Goal: Task Accomplishment & Management: Complete application form

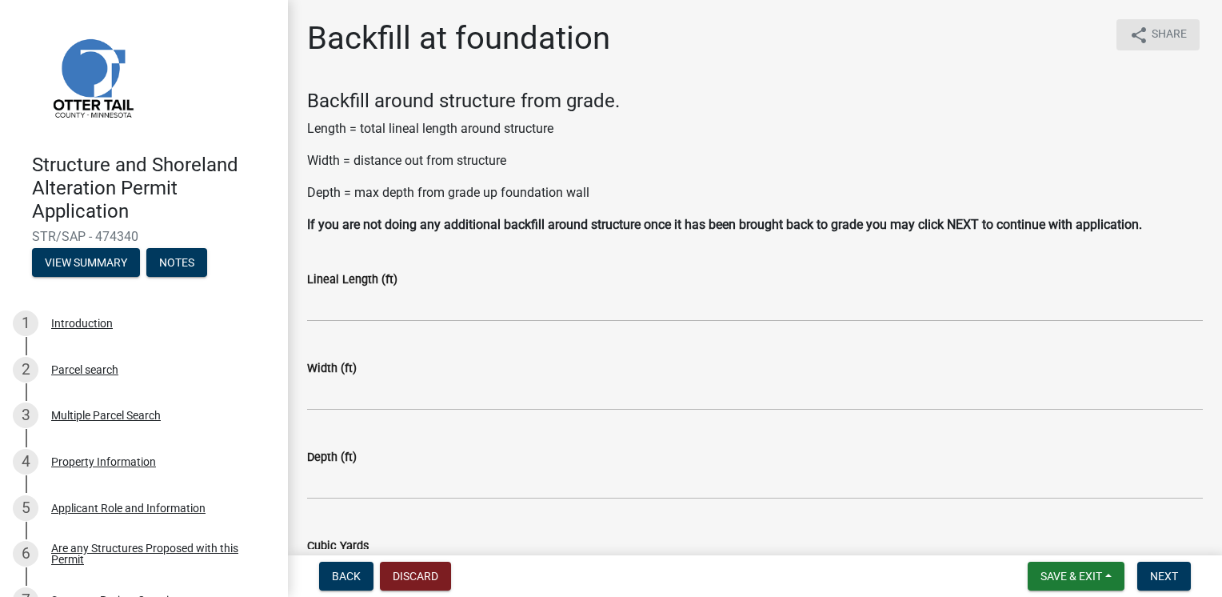
scroll to position [1014, 0]
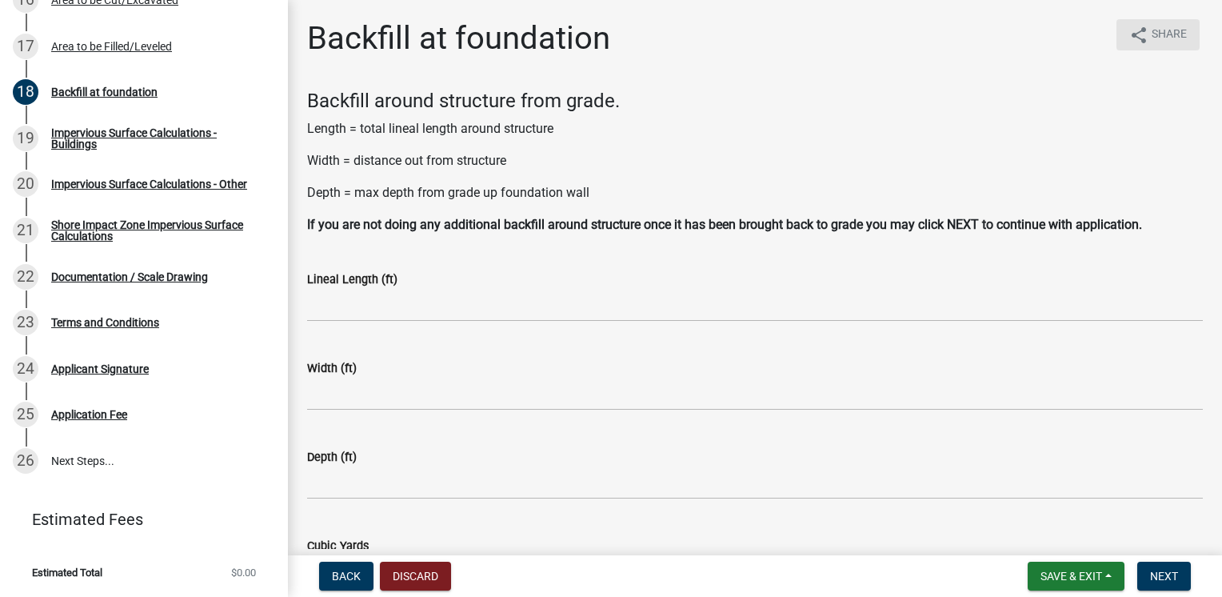
click at [1133, 43] on icon "share" at bounding box center [1138, 35] width 19 height 19
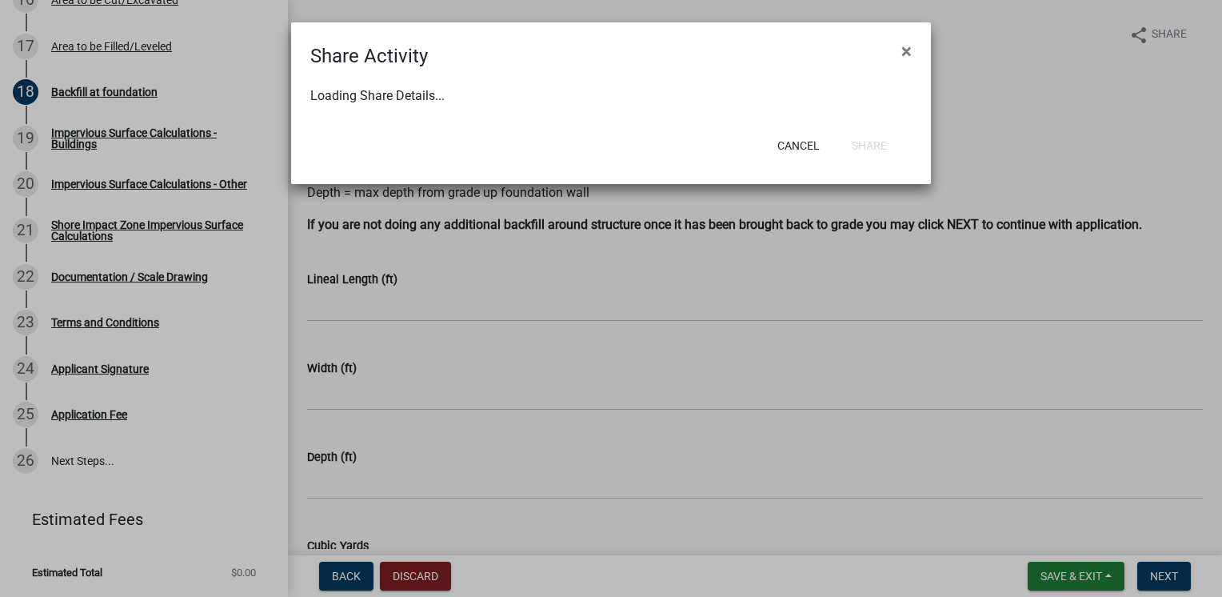
select select "1"
select select "0"
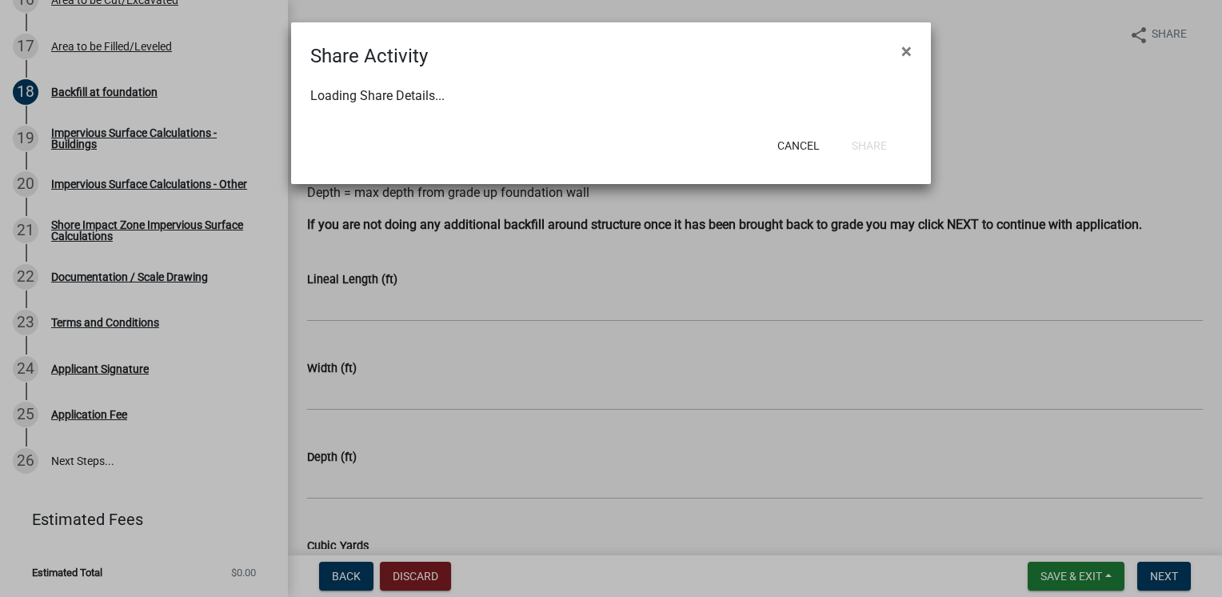
select select "0"
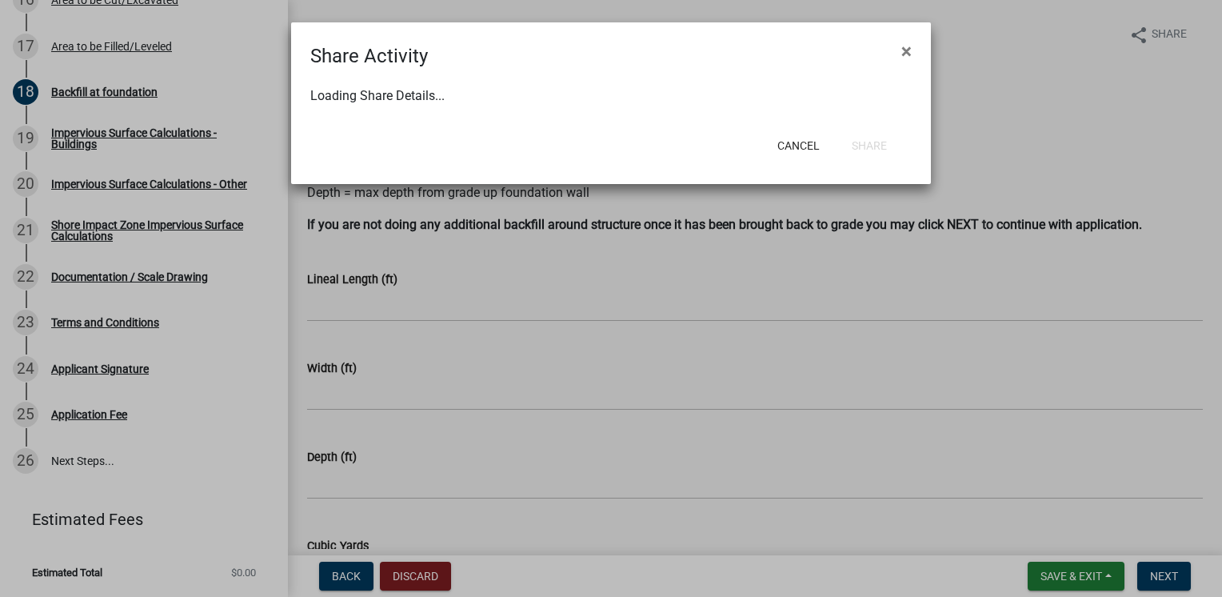
select select "0"
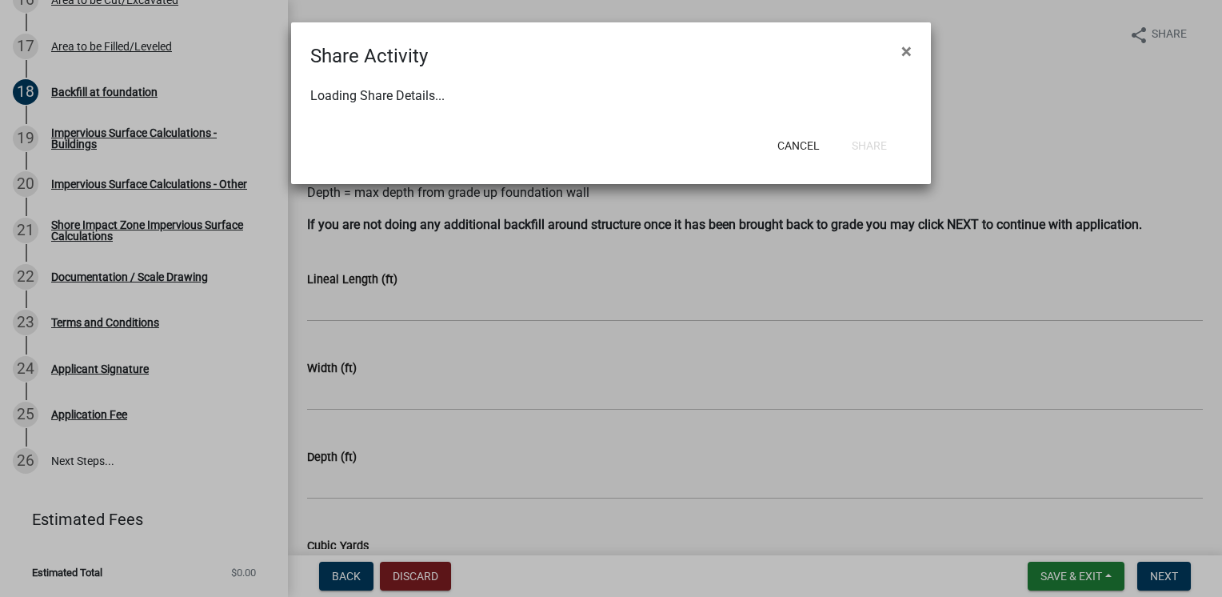
select select "0"
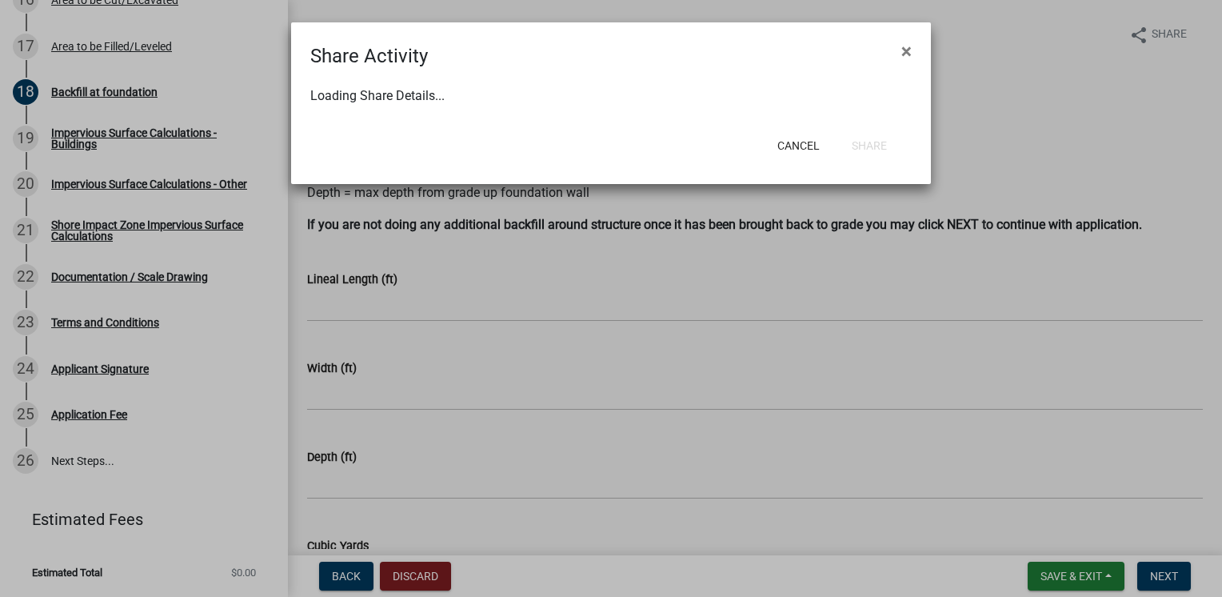
select select "0"
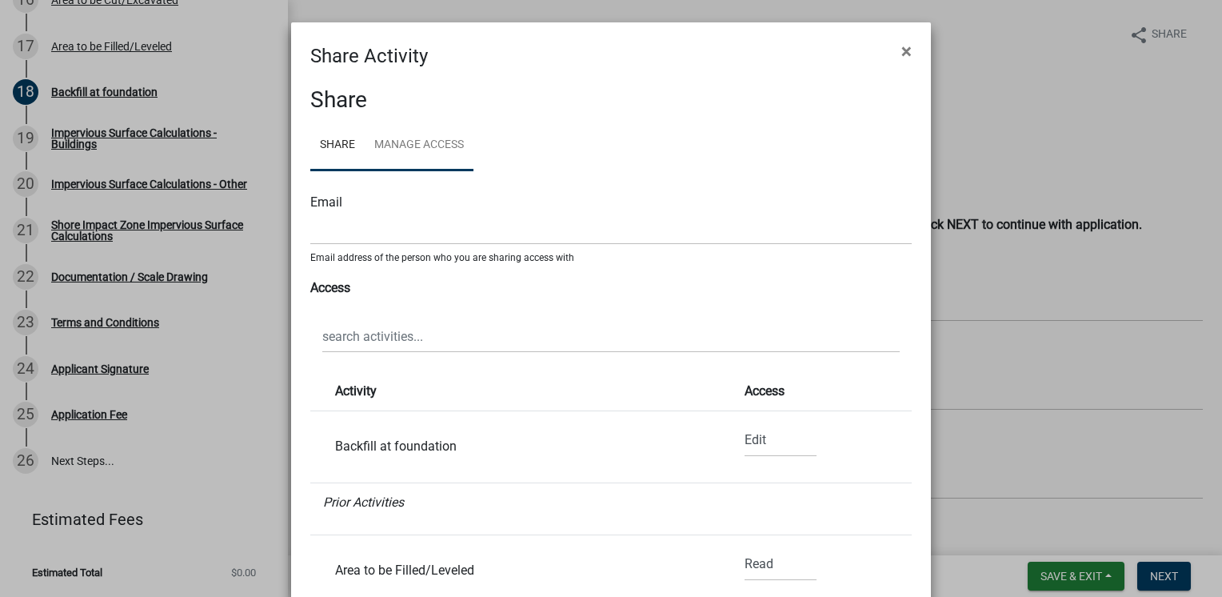
drag, startPoint x: 442, startPoint y: 145, endPoint x: 455, endPoint y: 145, distance: 13.6
click at [442, 145] on link "Manage Access" at bounding box center [419, 145] width 109 height 51
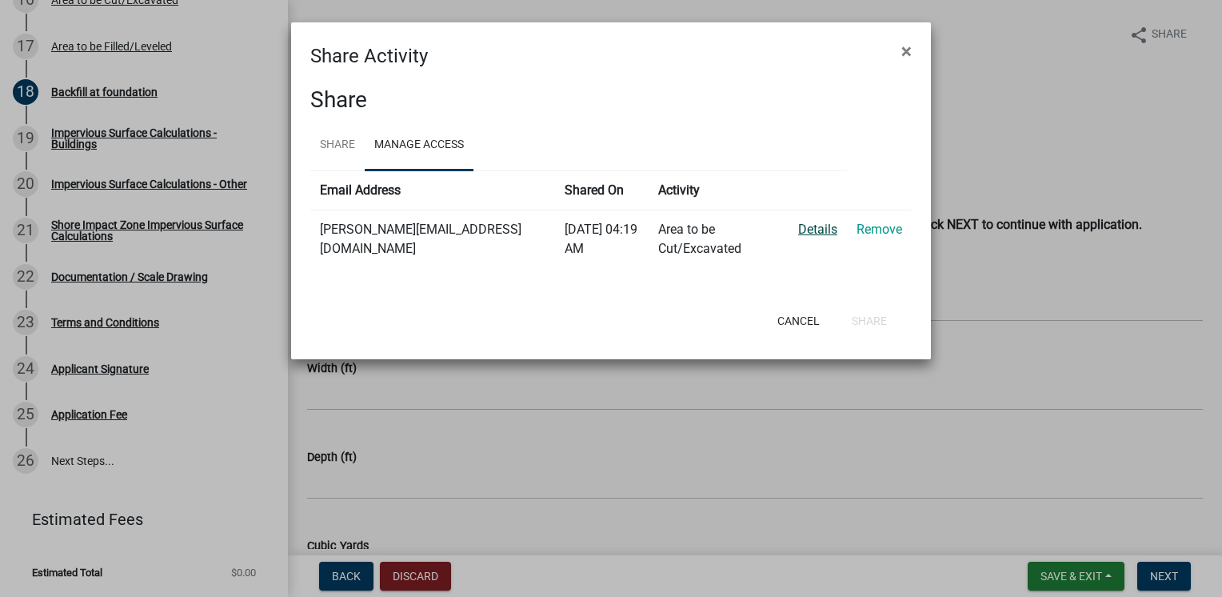
click at [829, 231] on link "Details" at bounding box center [817, 229] width 39 height 15
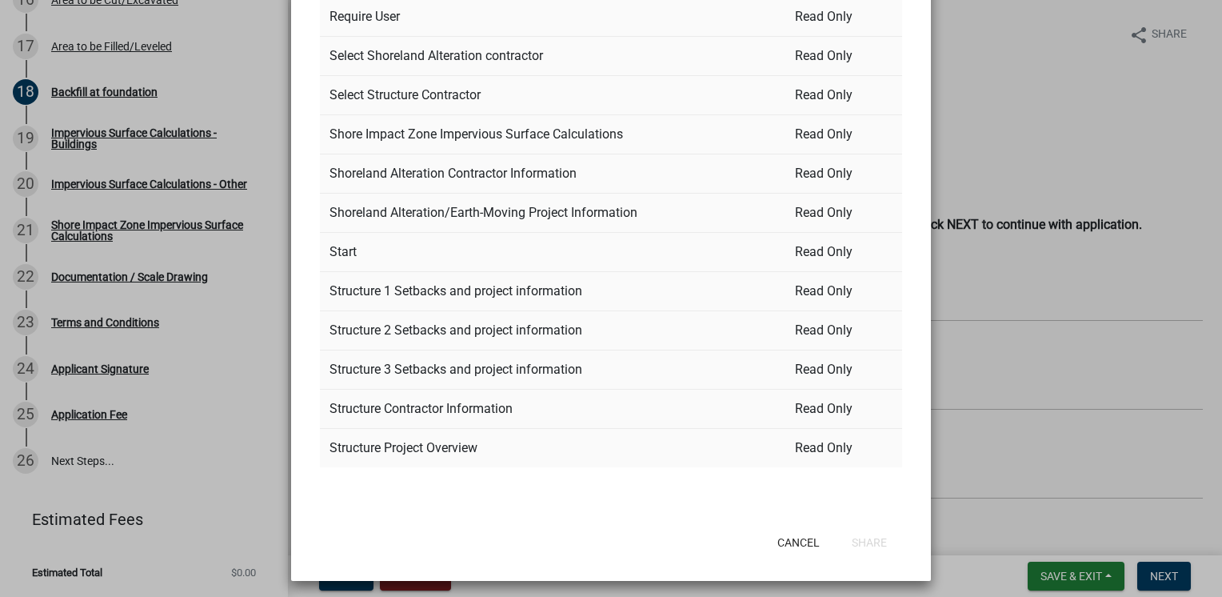
scroll to position [949, 0]
click at [799, 538] on button "Cancel" at bounding box center [799, 541] width 68 height 29
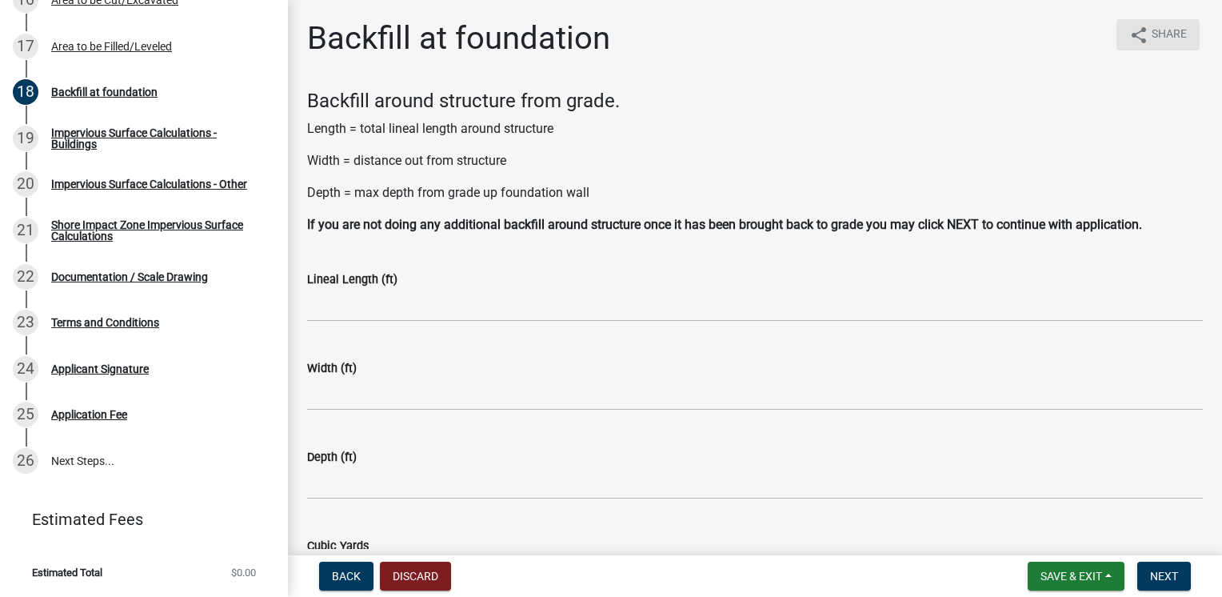
scroll to position [0, 0]
click at [1129, 34] on icon "share" at bounding box center [1138, 35] width 19 height 19
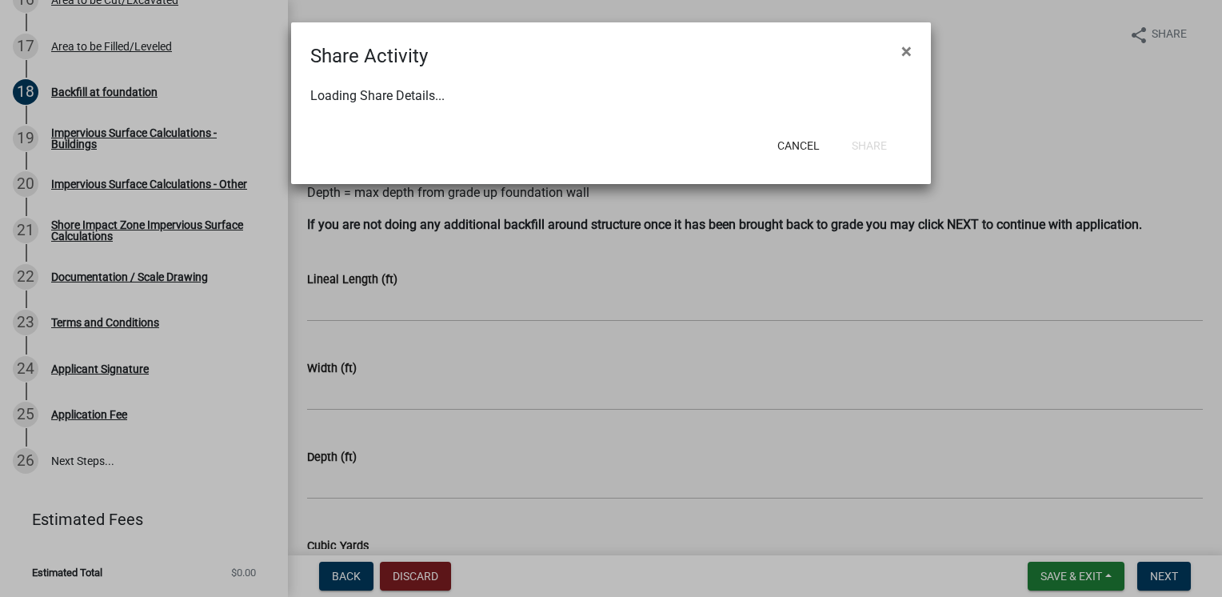
select select "1"
select select "0"
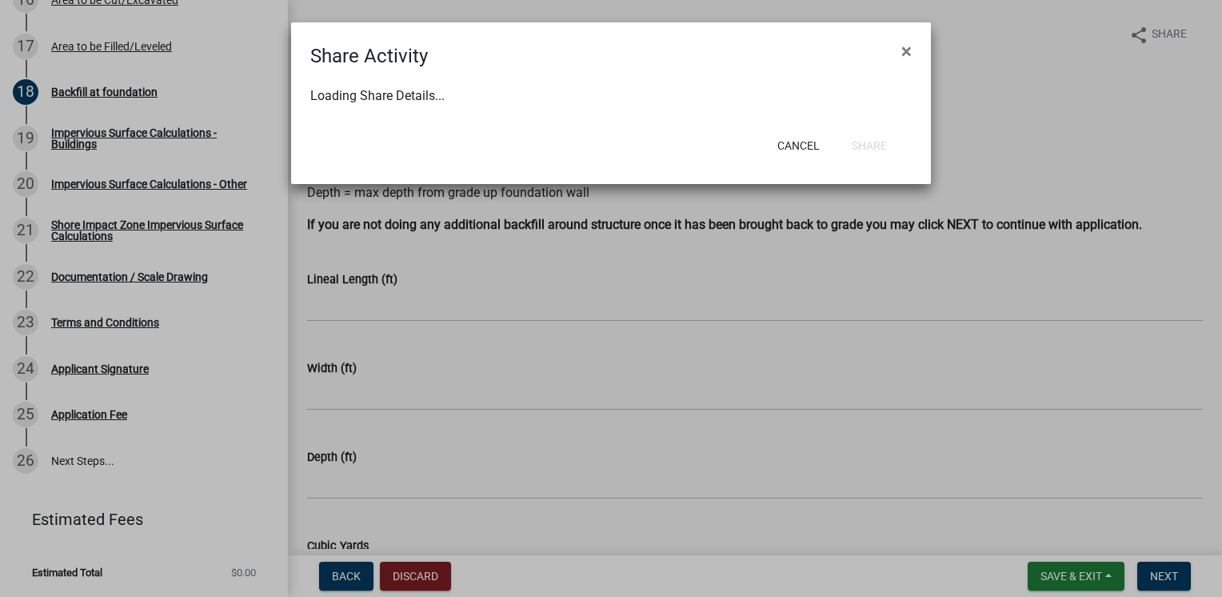
select select "0"
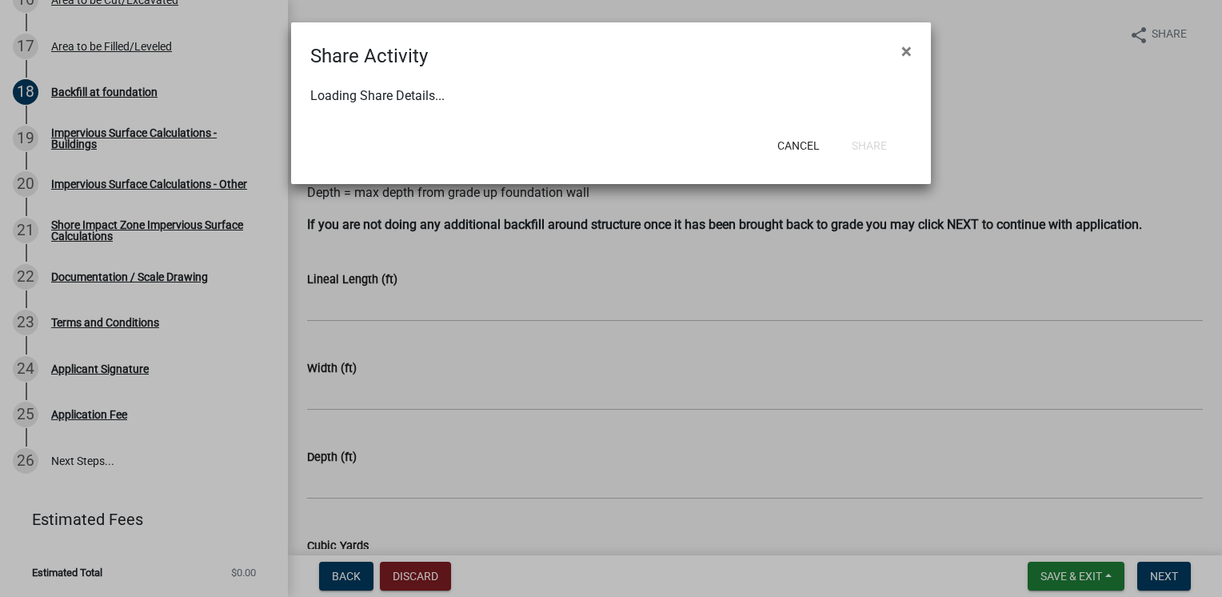
select select "0"
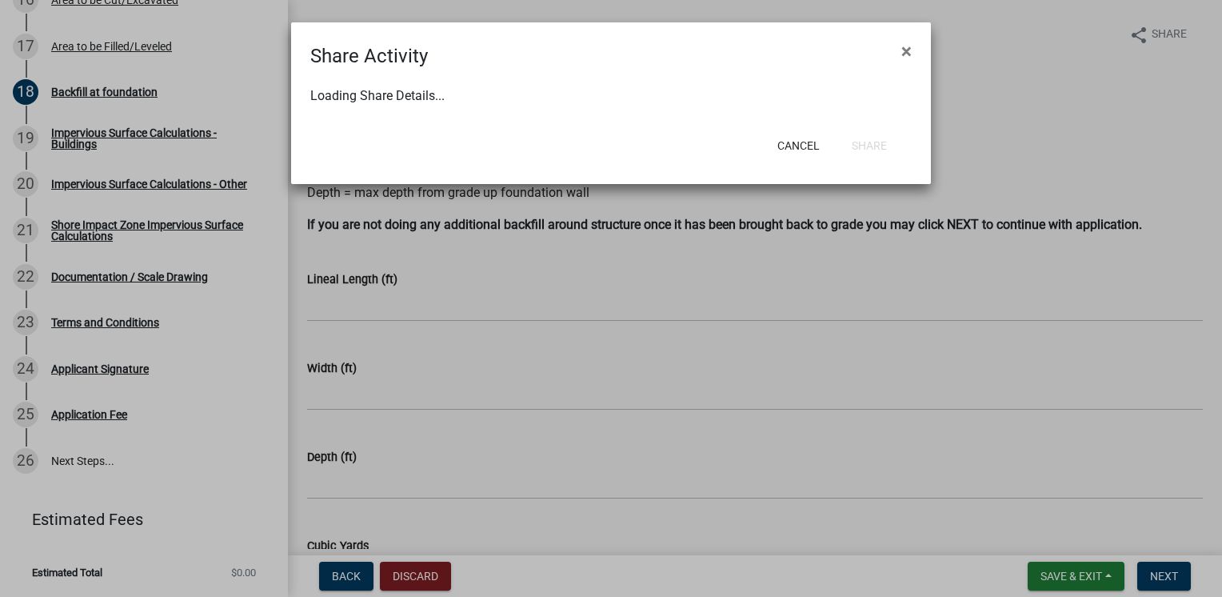
select select "0"
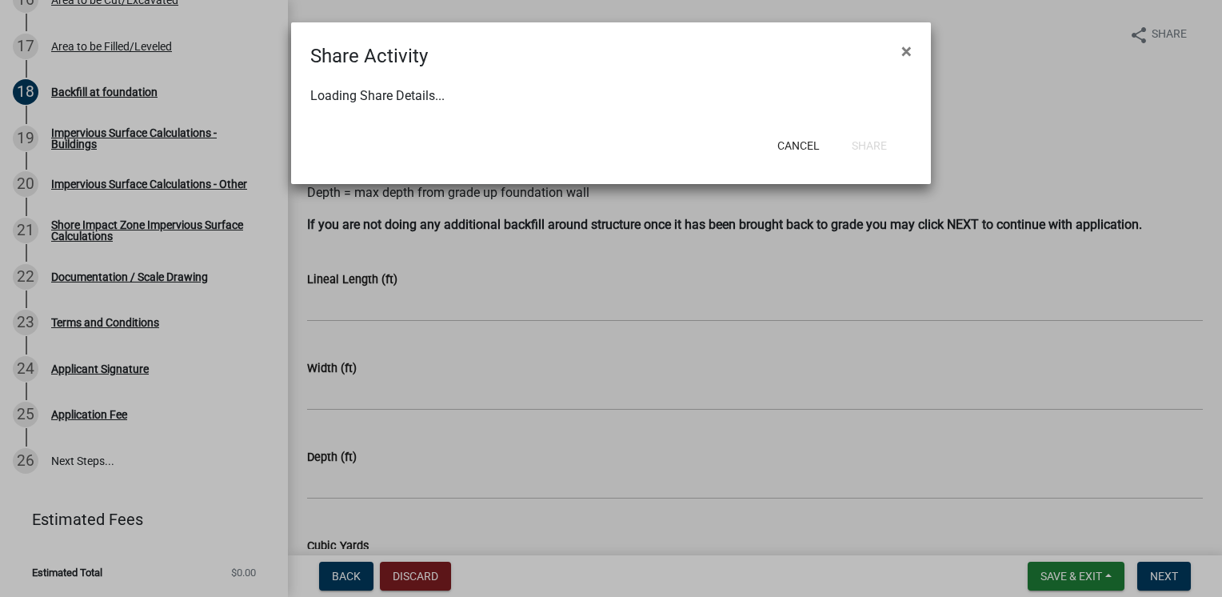
select select "0"
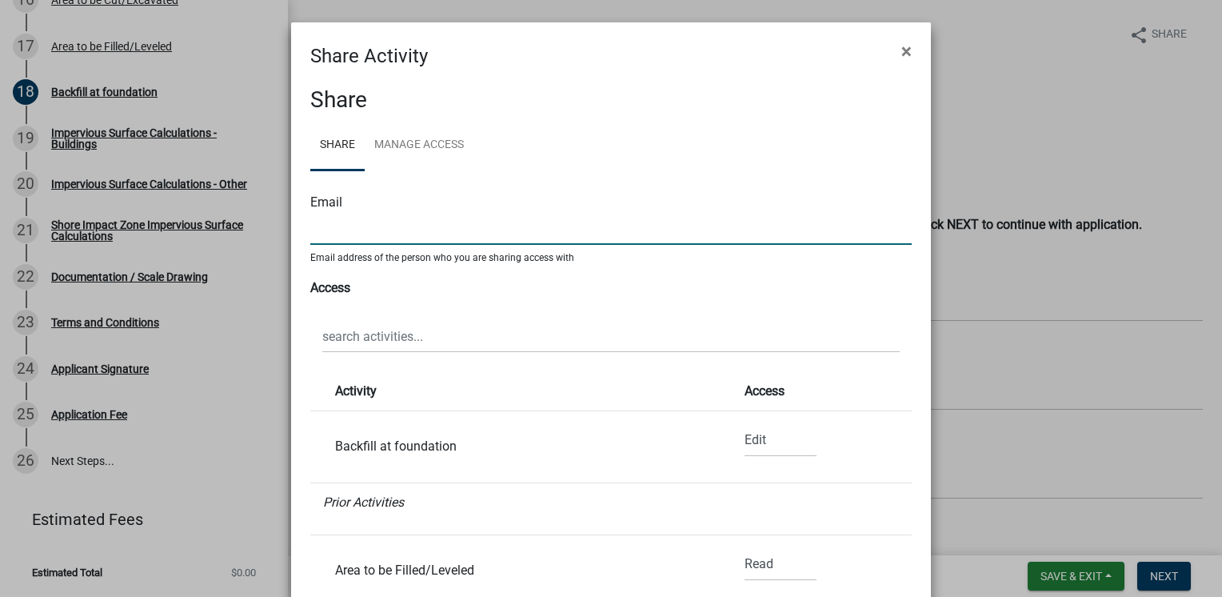
click at [386, 222] on input "text" at bounding box center [611, 228] width 602 height 33
type input "[PERSON_NAME][EMAIL_ADDRESS][DOMAIN_NAME]"
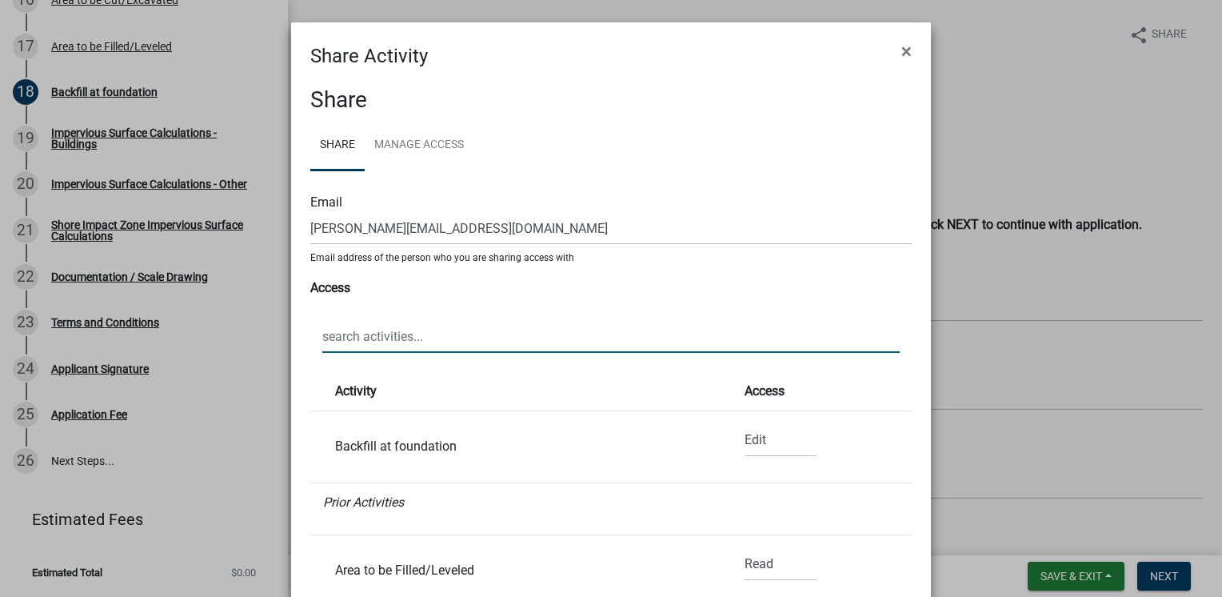
click at [781, 322] on input "text" at bounding box center [611, 336] width 578 height 33
click at [357, 334] on input "text" at bounding box center [611, 336] width 578 height 33
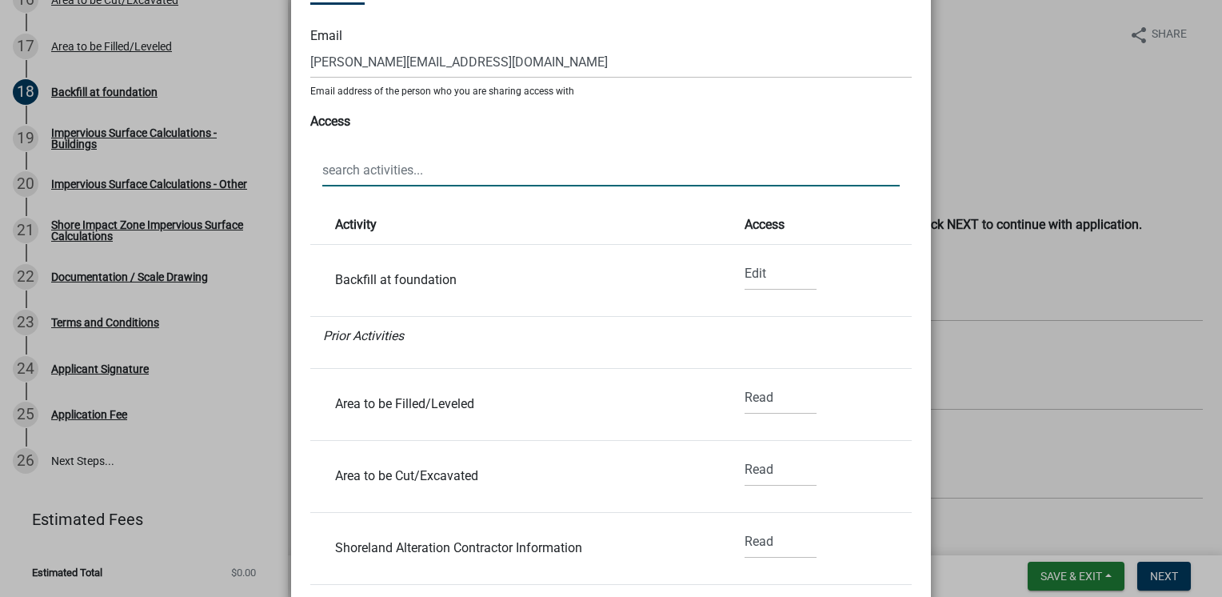
scroll to position [186, 0]
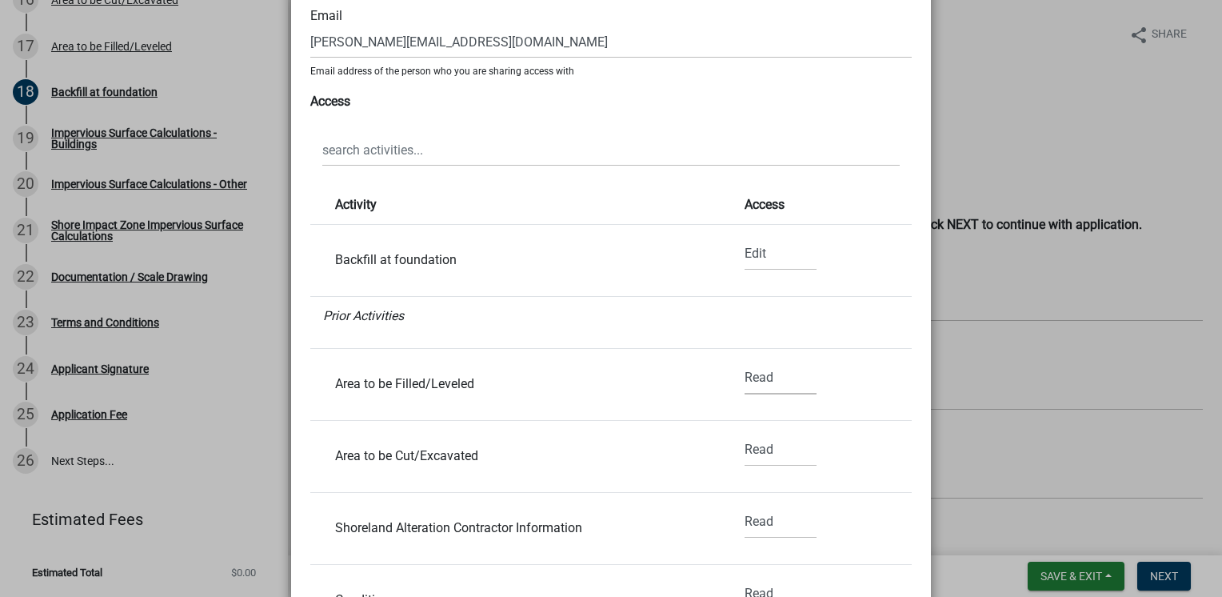
click at [745, 382] on select "None Read Edit" at bounding box center [781, 378] width 72 height 33
select select "1"
click at [745, 362] on select "None Read Edit" at bounding box center [781, 378] width 72 height 33
click at [745, 456] on select "None Read Edit" at bounding box center [781, 450] width 72 height 33
select select "1"
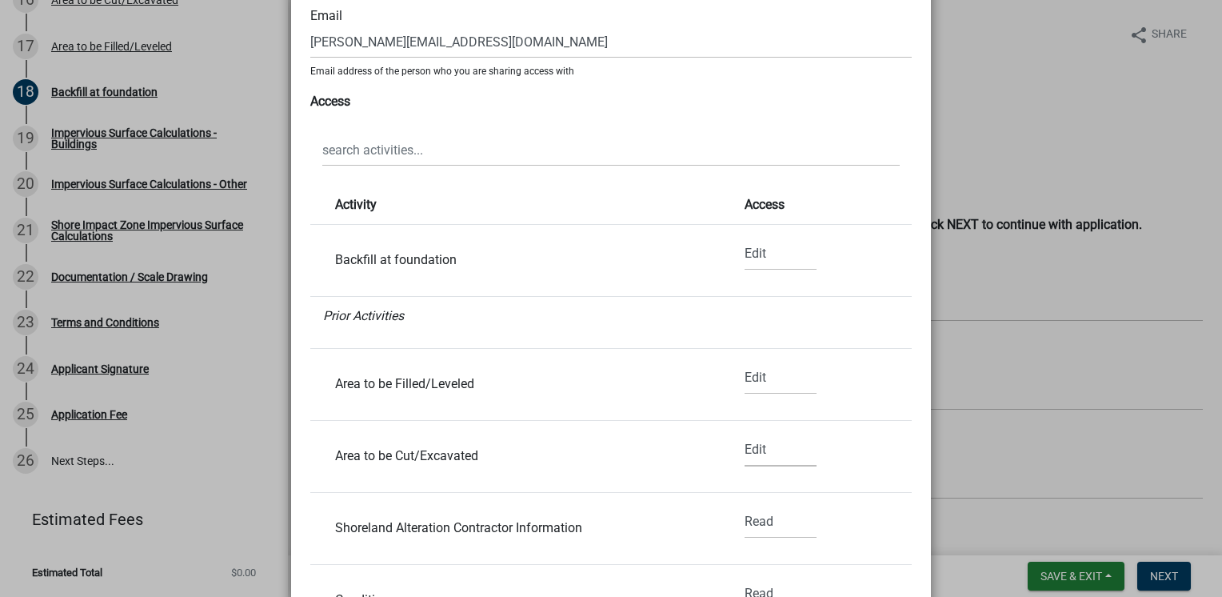
click at [745, 434] on select "None Read Edit" at bounding box center [781, 450] width 72 height 33
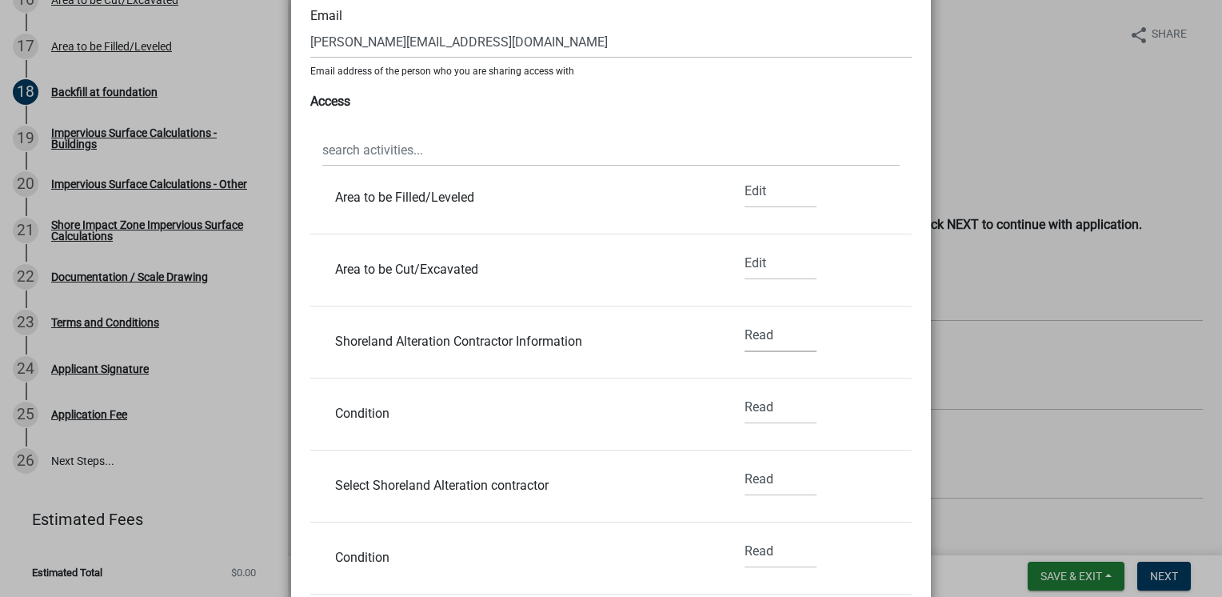
click at [745, 337] on select "None Read Edit" at bounding box center [781, 335] width 72 height 33
select select "1"
click at [745, 319] on select "None Read Edit" at bounding box center [781, 335] width 72 height 33
click at [746, 406] on select "None Read Edit" at bounding box center [781, 407] width 72 height 33
select select "1"
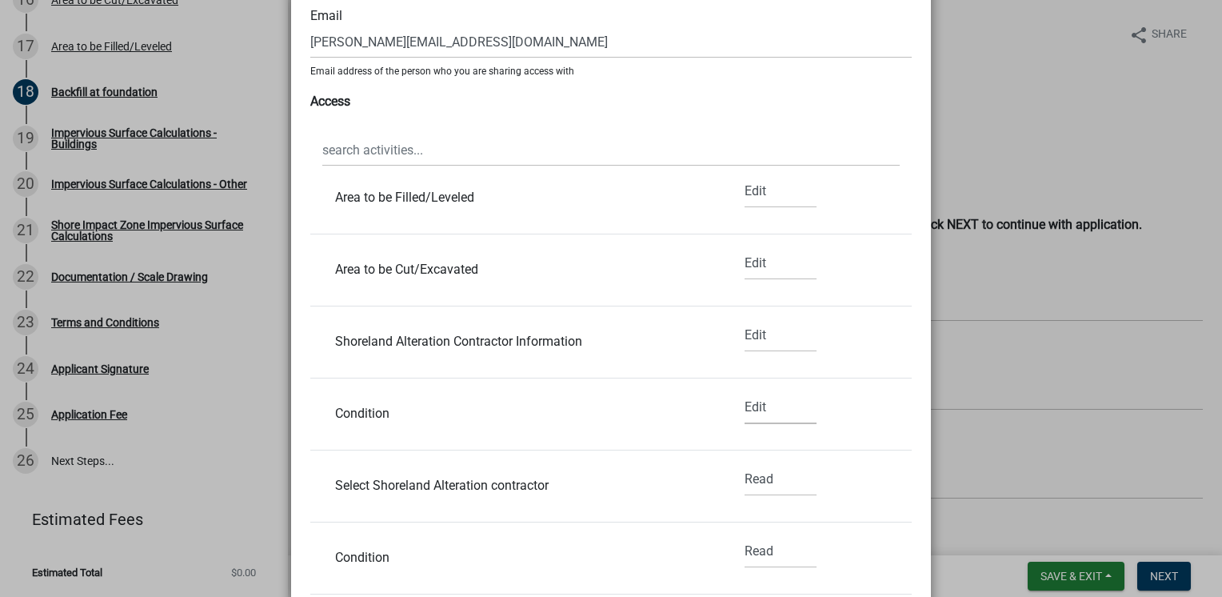
click at [745, 391] on select "None Read Edit" at bounding box center [781, 407] width 72 height 33
click at [752, 481] on select "None Read Edit" at bounding box center [781, 479] width 72 height 33
select select "1"
click at [745, 463] on select "None Read Edit" at bounding box center [781, 479] width 72 height 33
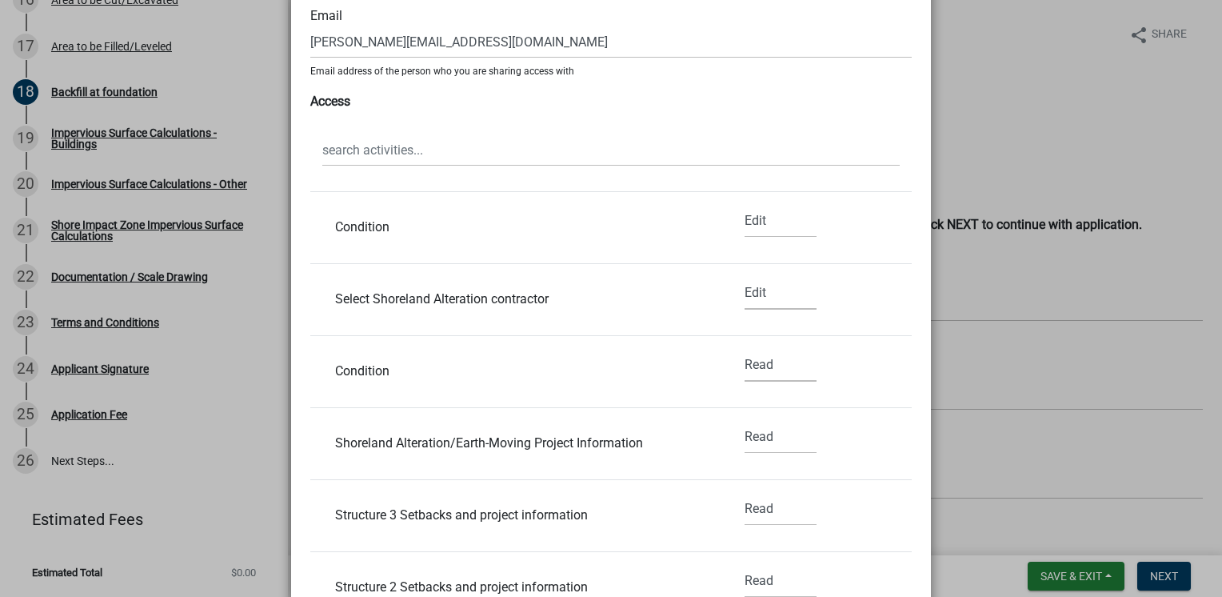
click at [782, 366] on select "None Read Edit" at bounding box center [781, 365] width 72 height 33
select select "1"
click at [745, 349] on select "None Read Edit" at bounding box center [781, 365] width 72 height 33
click at [755, 438] on select "None Read Edit" at bounding box center [781, 437] width 72 height 33
select select "1"
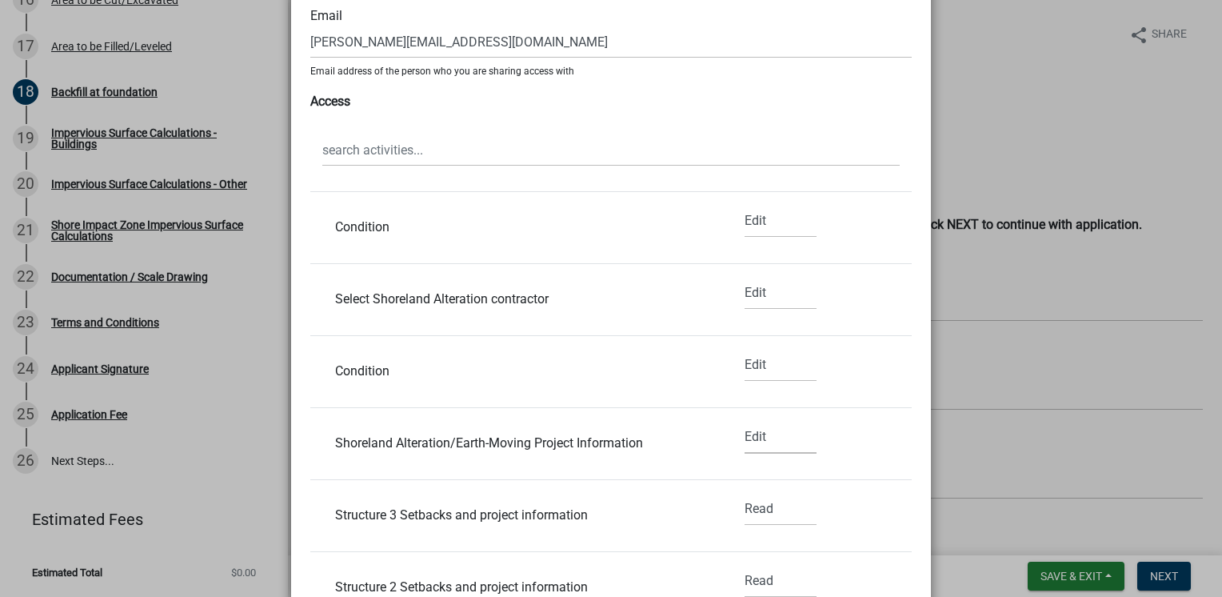
click at [745, 421] on select "None Read Edit" at bounding box center [781, 437] width 72 height 33
click at [745, 511] on select "None Read Edit" at bounding box center [781, 509] width 72 height 33
click at [745, 493] on select "None Read Edit" at bounding box center [781, 509] width 72 height 33
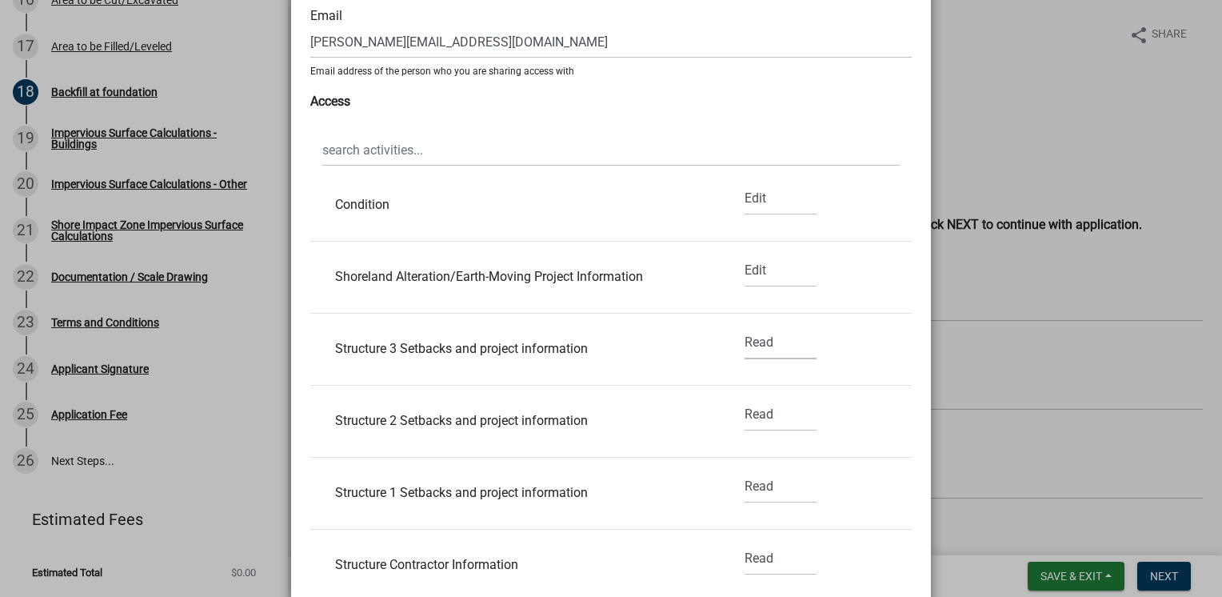
scroll to position [560, 0]
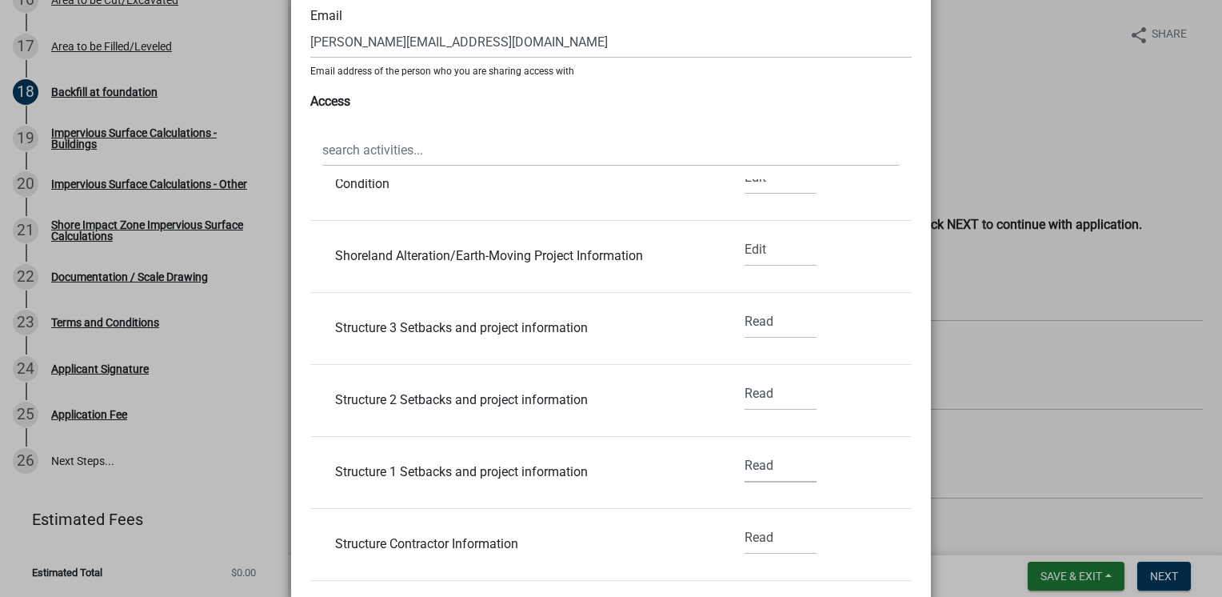
click at [745, 477] on select "None Read Edit" at bounding box center [781, 466] width 72 height 33
select select "1"
click at [745, 450] on select "None Read Edit" at bounding box center [781, 466] width 72 height 33
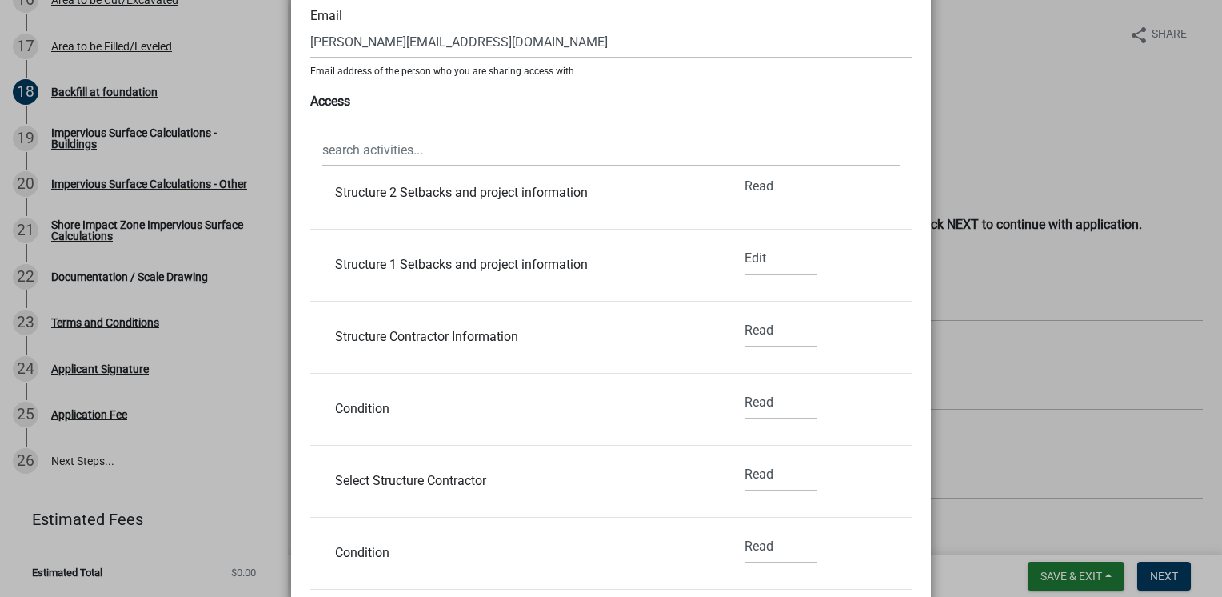
scroll to position [746, 0]
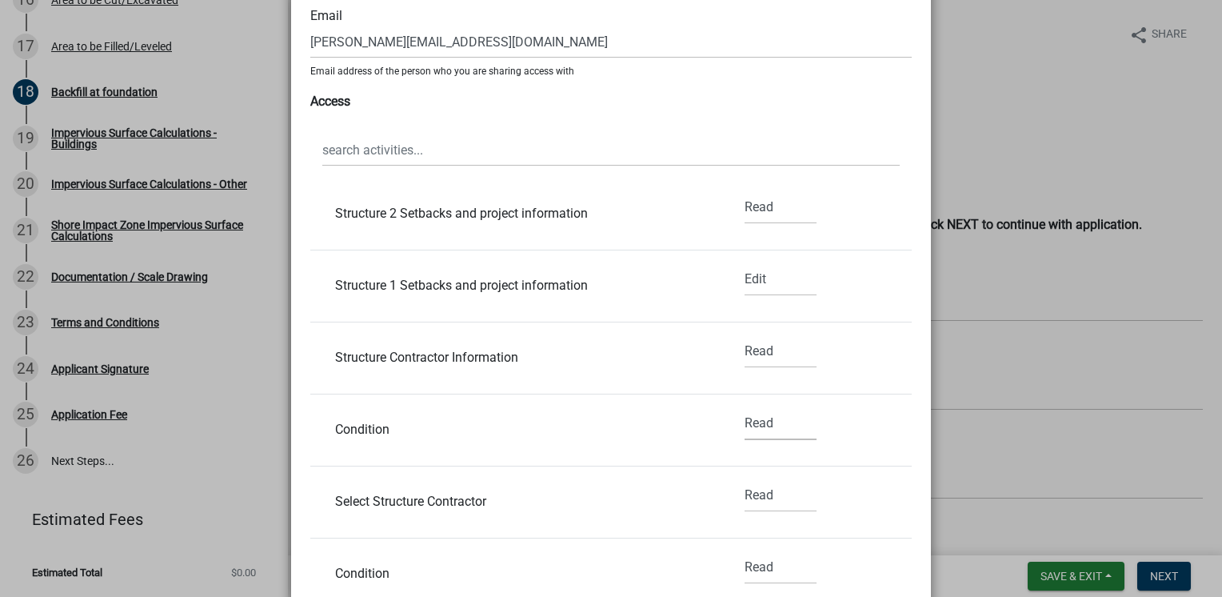
click at [747, 422] on select "None Read Edit" at bounding box center [781, 423] width 72 height 33
select select "1"
click at [745, 407] on select "None Read Edit" at bounding box center [781, 423] width 72 height 33
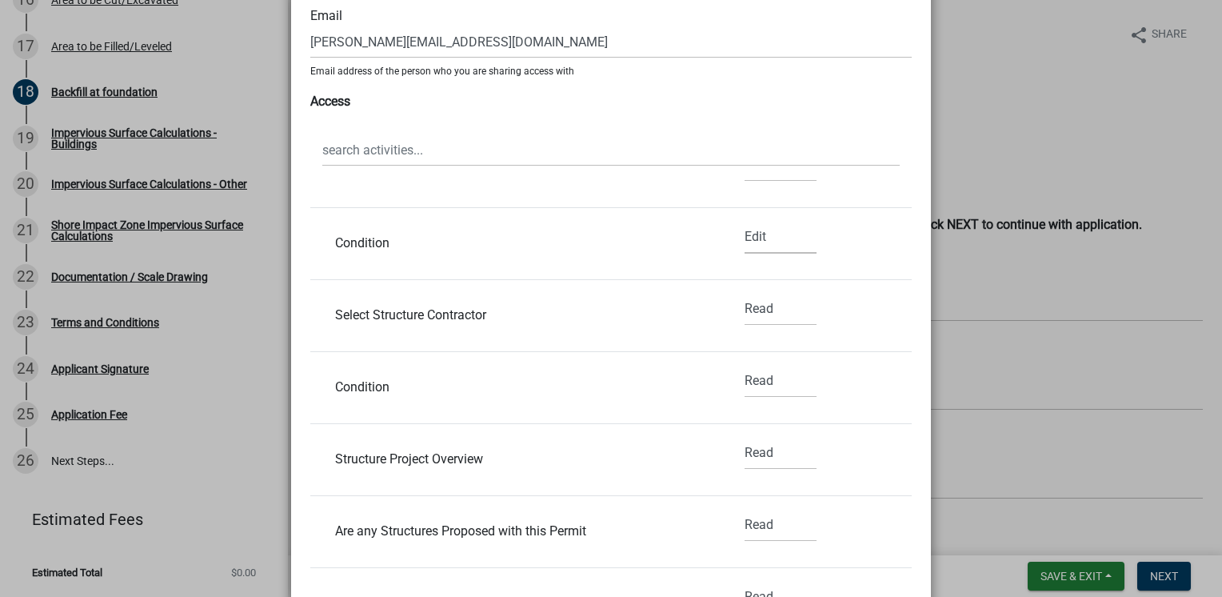
scroll to position [1120, 0]
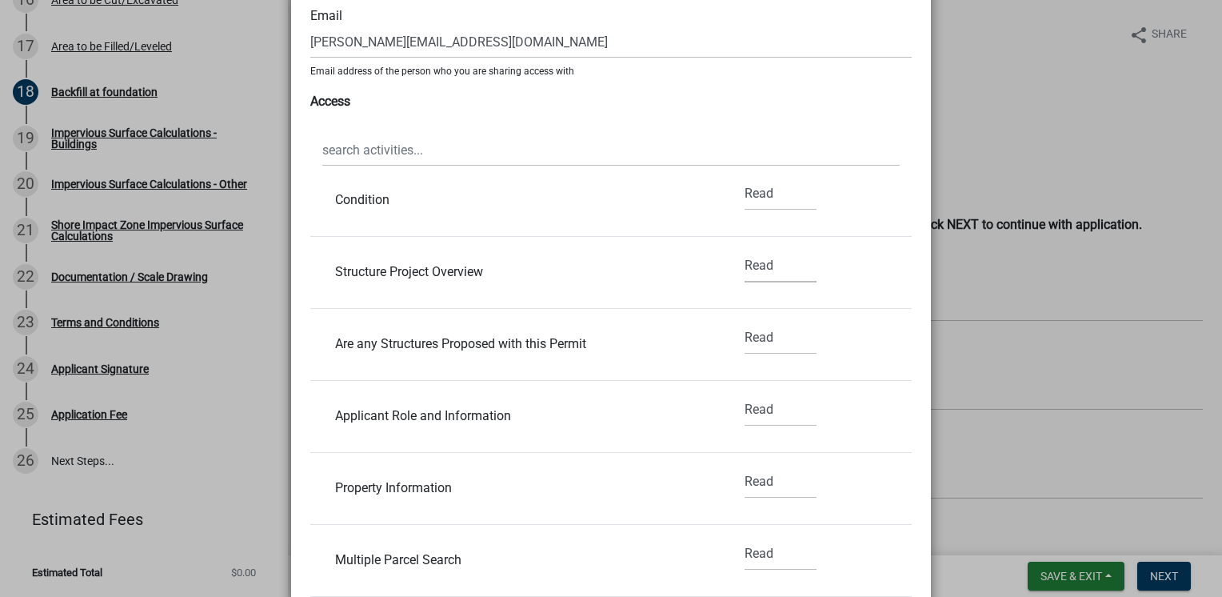
click at [752, 266] on select "None Read Edit" at bounding box center [781, 266] width 72 height 33
click at [745, 250] on select "None Read Edit" at bounding box center [781, 266] width 72 height 33
click at [745, 346] on select "None Read Edit" at bounding box center [781, 338] width 72 height 33
click at [769, 261] on select "None Read Edit" at bounding box center [781, 266] width 72 height 33
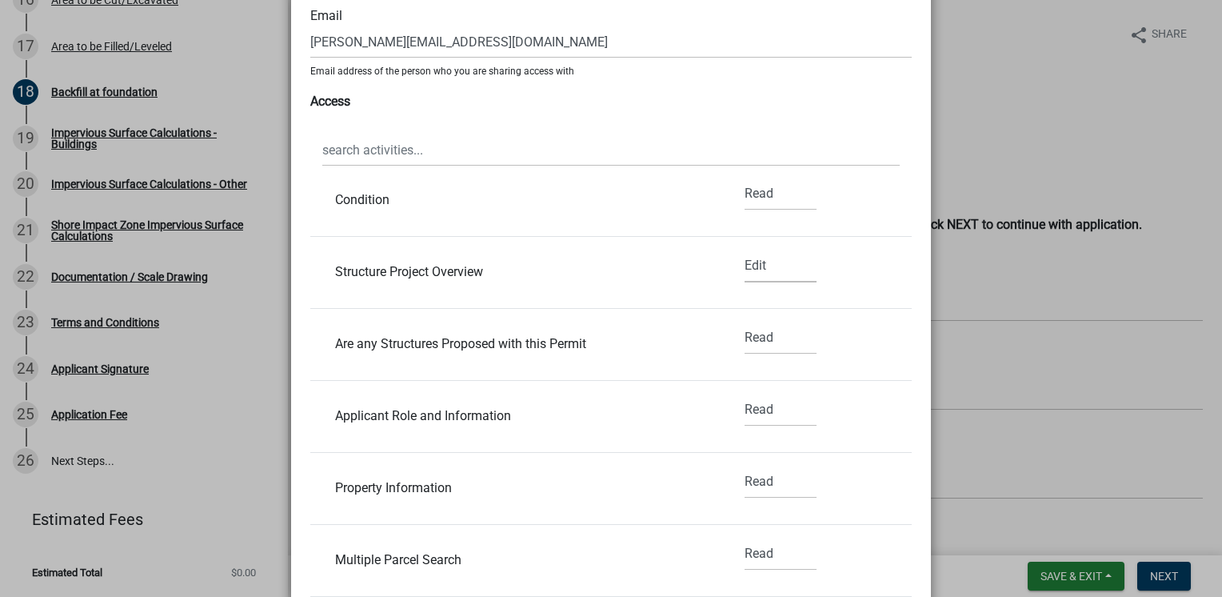
select select "0"
click at [745, 250] on select "None Read Edit" at bounding box center [781, 266] width 72 height 33
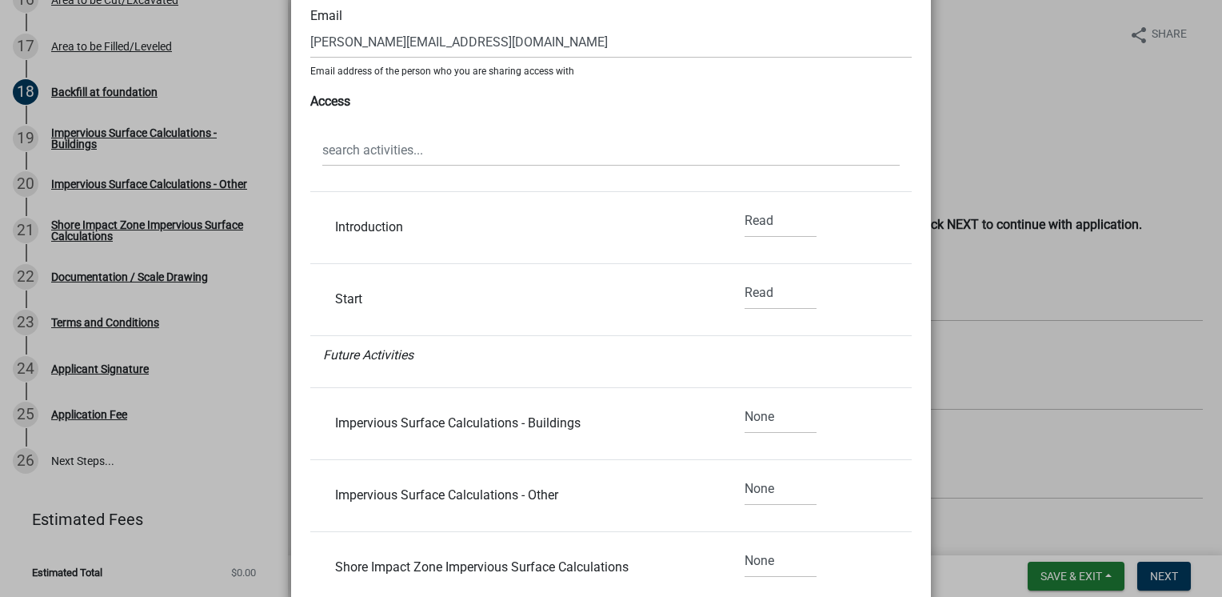
scroll to position [1680, 0]
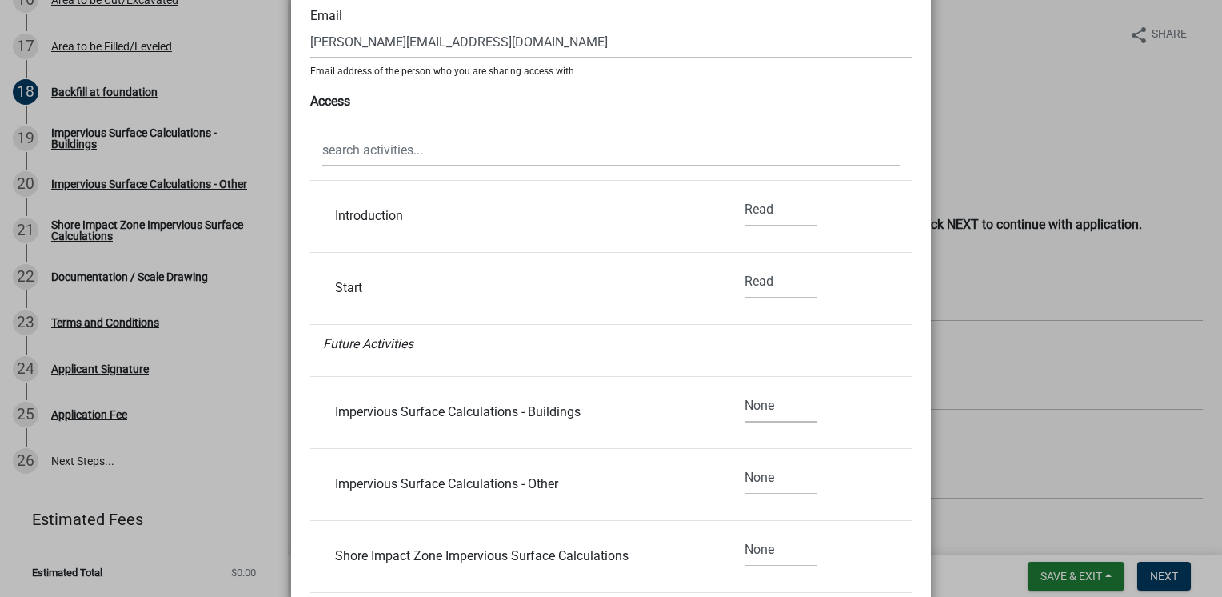
click at [745, 413] on select "None Read Edit" at bounding box center [781, 406] width 72 height 33
select select "1"
click at [745, 390] on select "None Read Edit" at bounding box center [781, 406] width 72 height 33
click at [754, 472] on select "None Read Edit" at bounding box center [781, 478] width 72 height 33
select select "1"
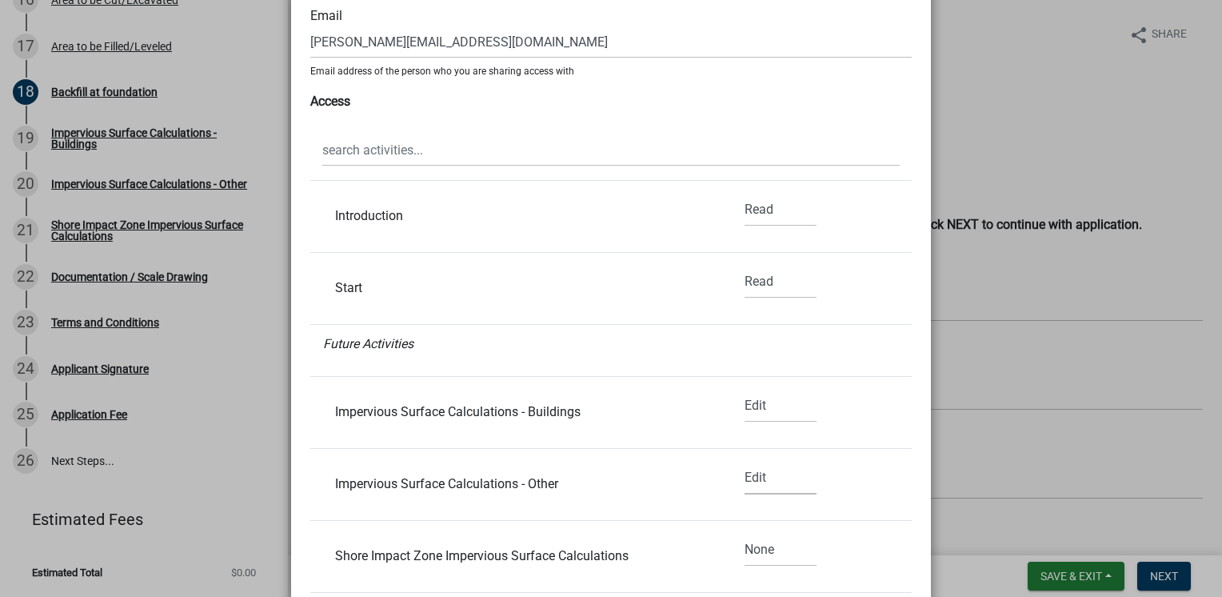
click at [745, 462] on select "None Read Edit" at bounding box center [781, 478] width 72 height 33
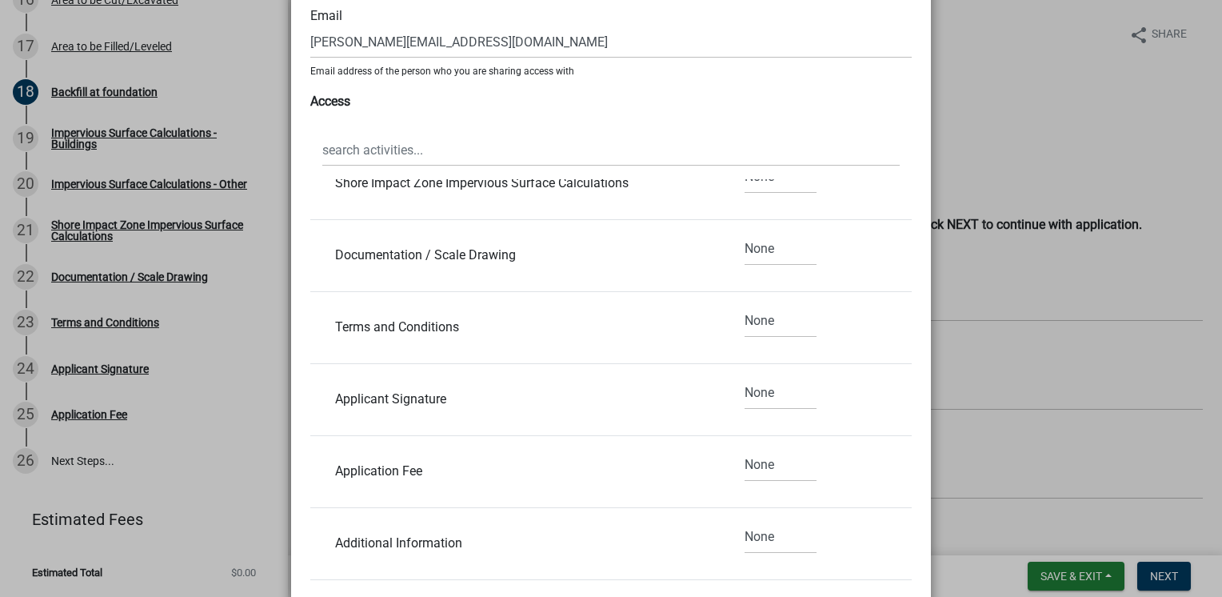
scroll to position [1866, 0]
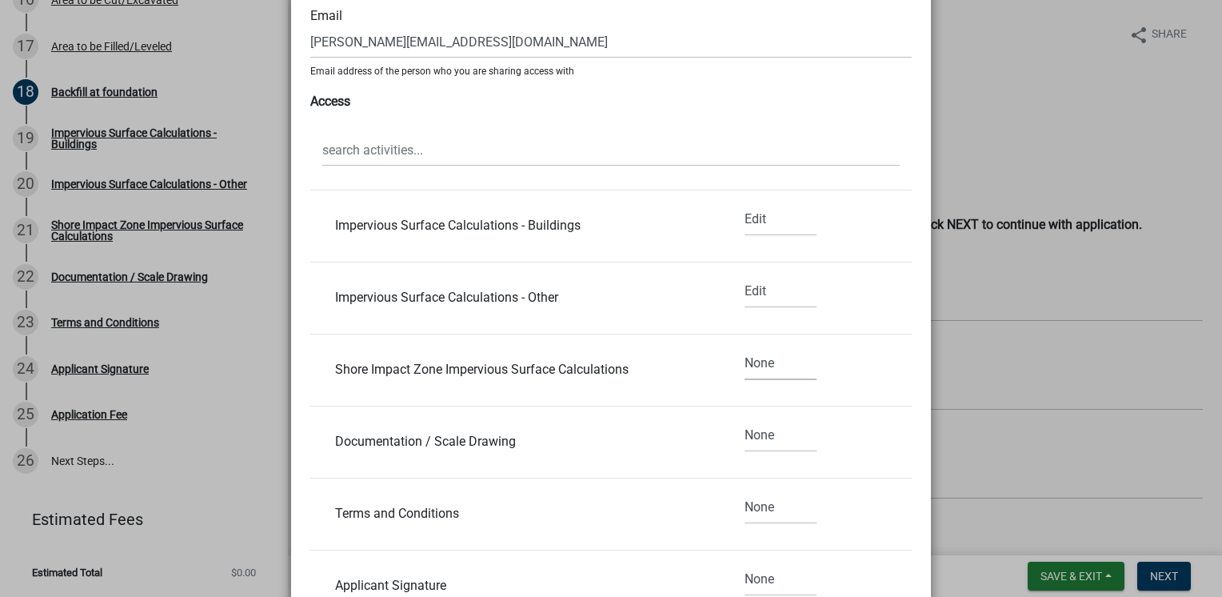
click at [751, 358] on select "None Read Edit" at bounding box center [781, 363] width 72 height 33
select select "1"
click at [745, 347] on select "None Read Edit" at bounding box center [781, 363] width 72 height 33
click at [747, 437] on select "None Read Edit" at bounding box center [781, 435] width 72 height 33
select select "1"
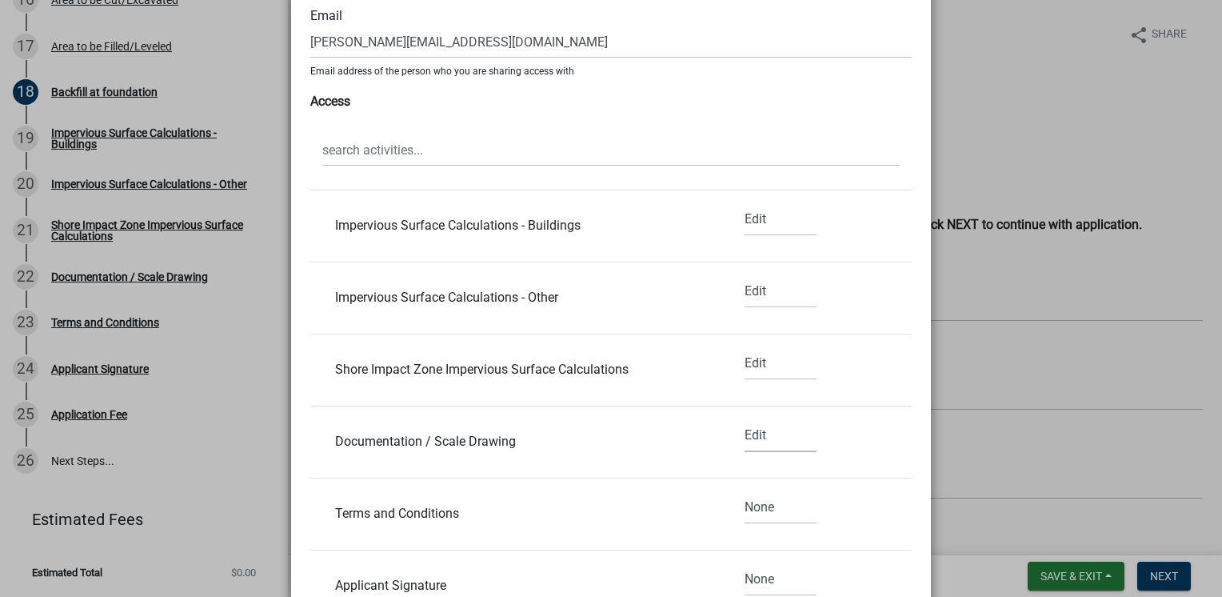
click at [745, 419] on select "None Read Edit" at bounding box center [781, 435] width 72 height 33
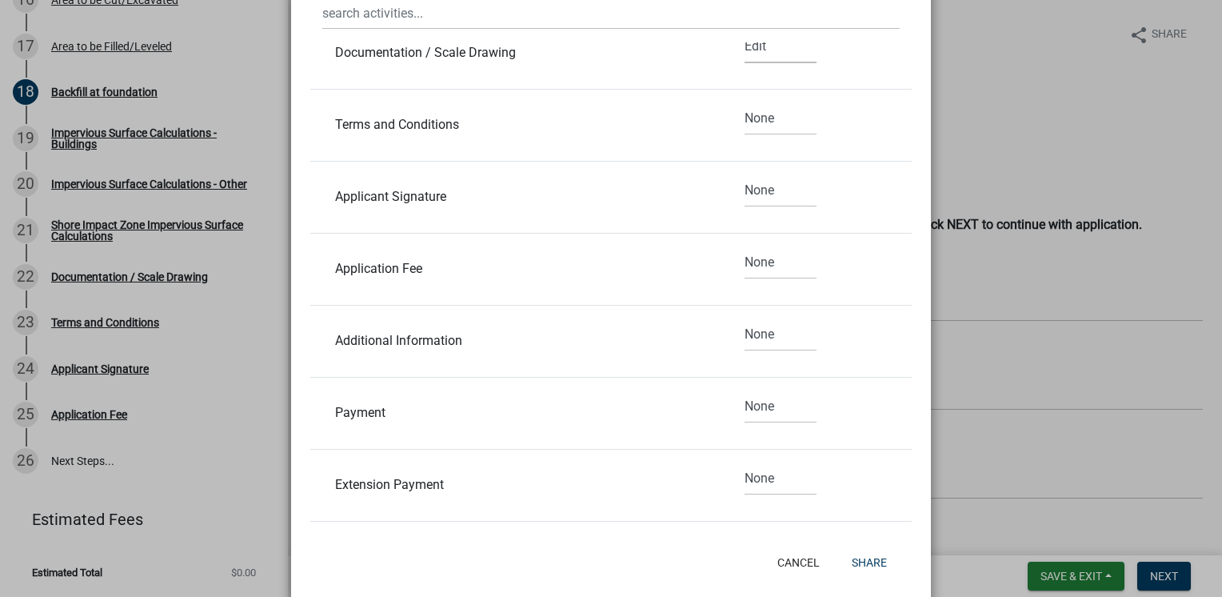
scroll to position [349, 0]
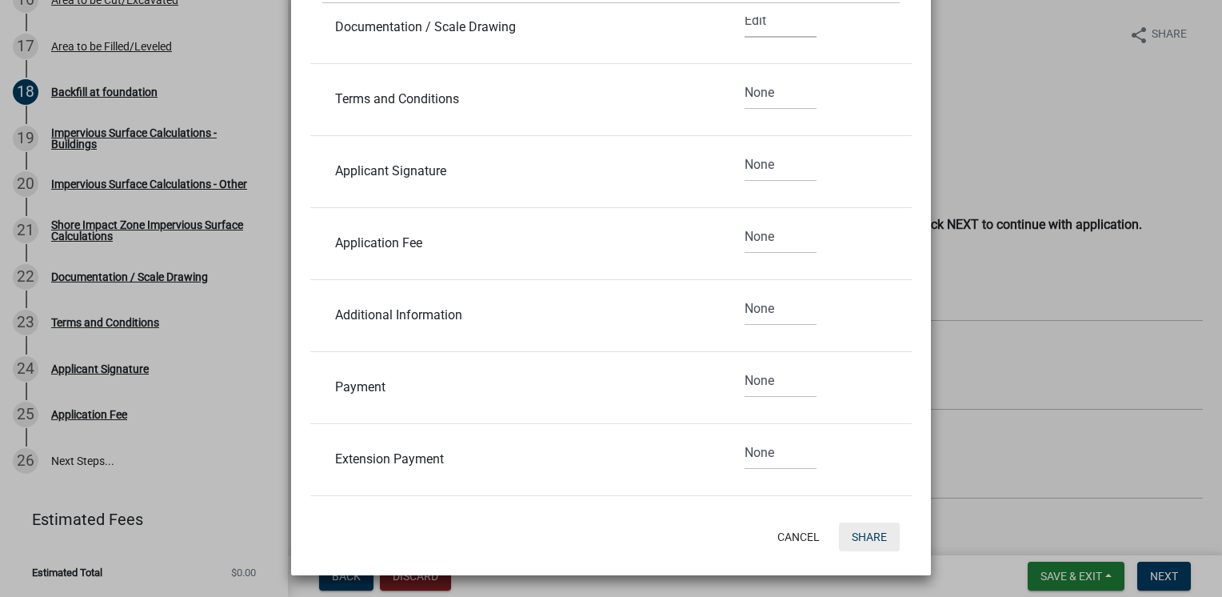
click at [867, 534] on button "Share" at bounding box center [869, 536] width 61 height 29
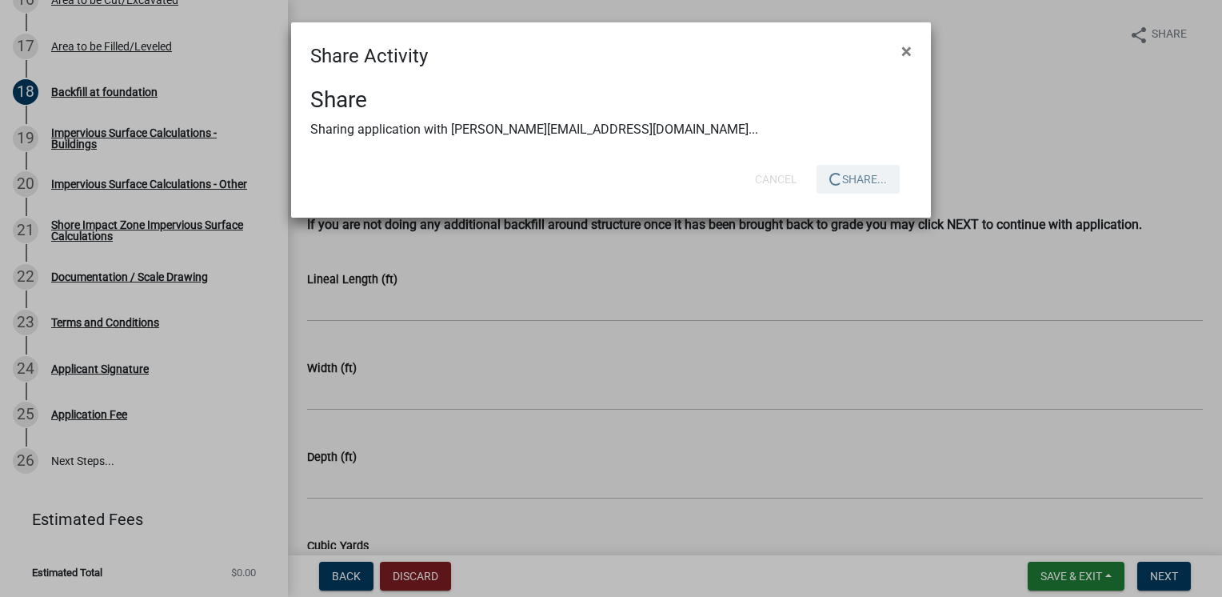
scroll to position [0, 0]
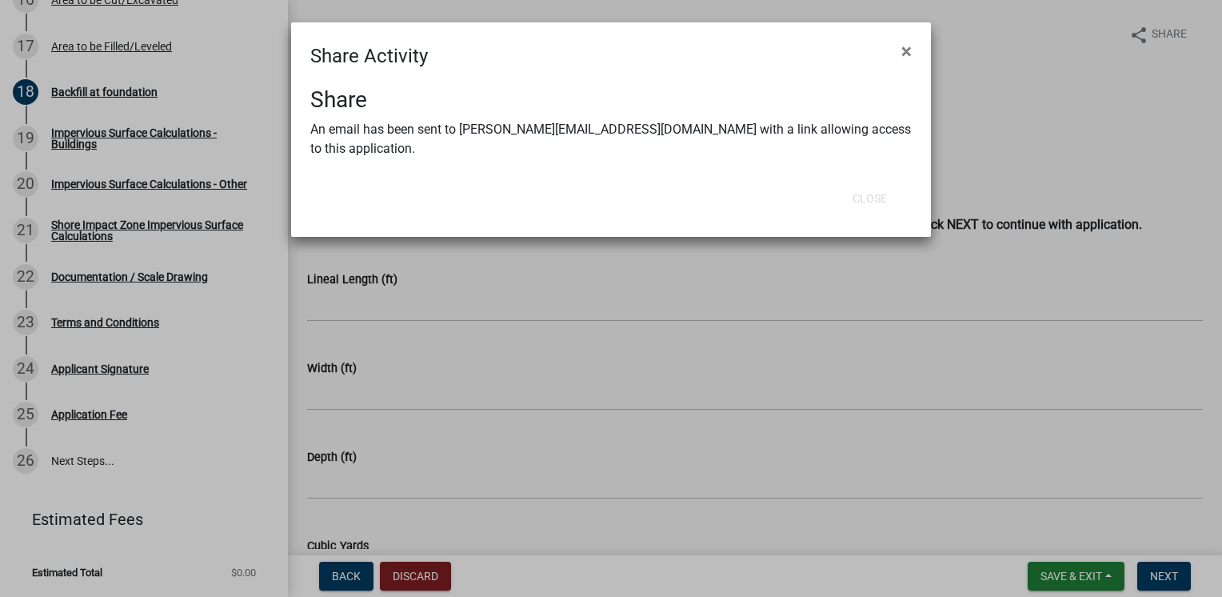
click at [557, 336] on ngb-modal-window "Share Activity × Share An email has been sent to [PERSON_NAME][EMAIL_ADDRESS][D…" at bounding box center [611, 298] width 1222 height 597
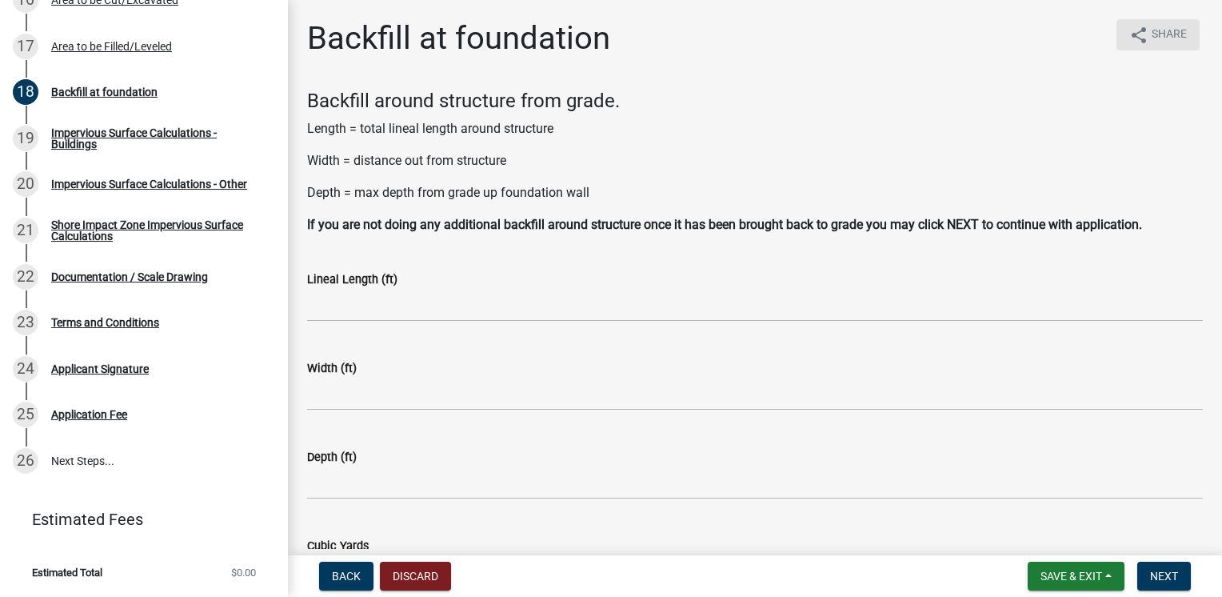
click at [1152, 40] on span "Share" at bounding box center [1169, 35] width 35 height 19
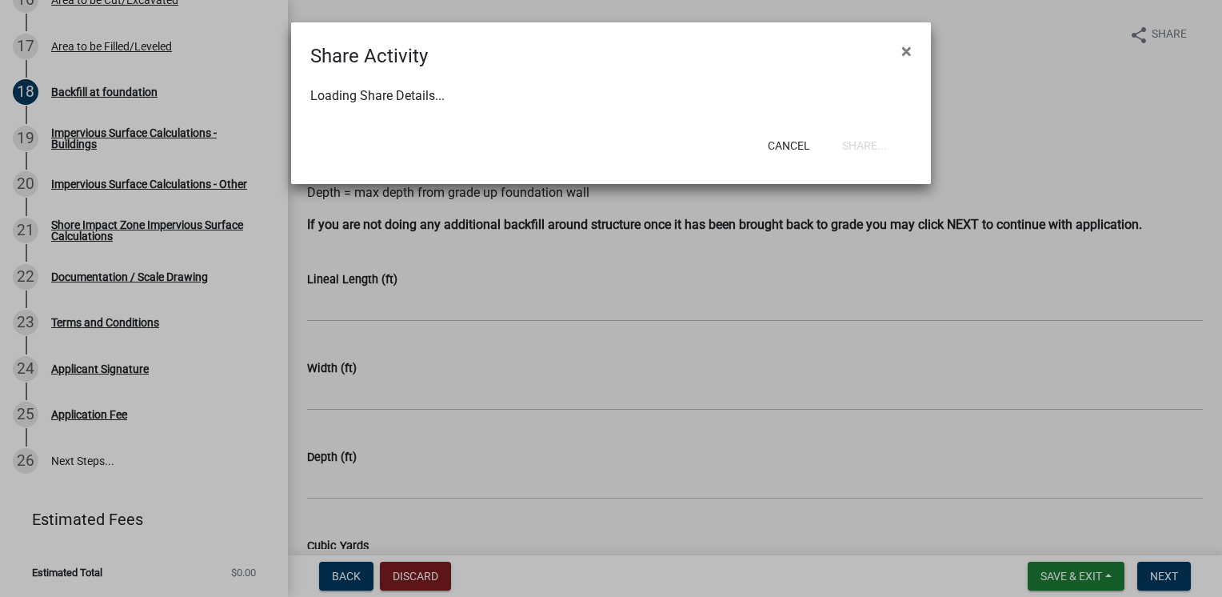
select select "1"
select select "0"
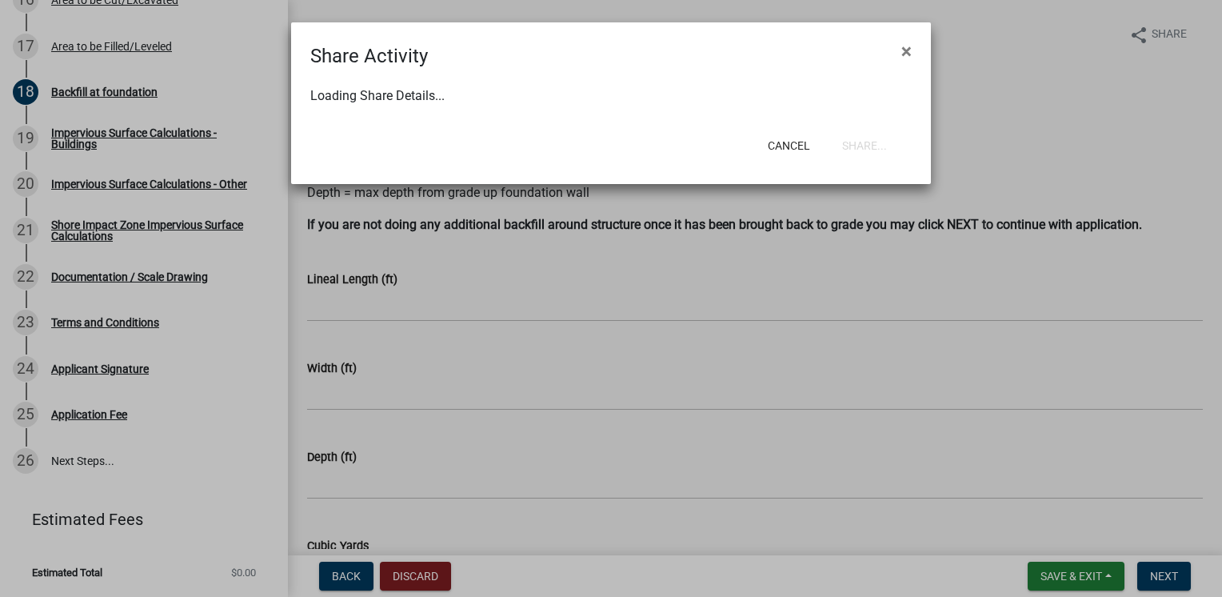
select select "0"
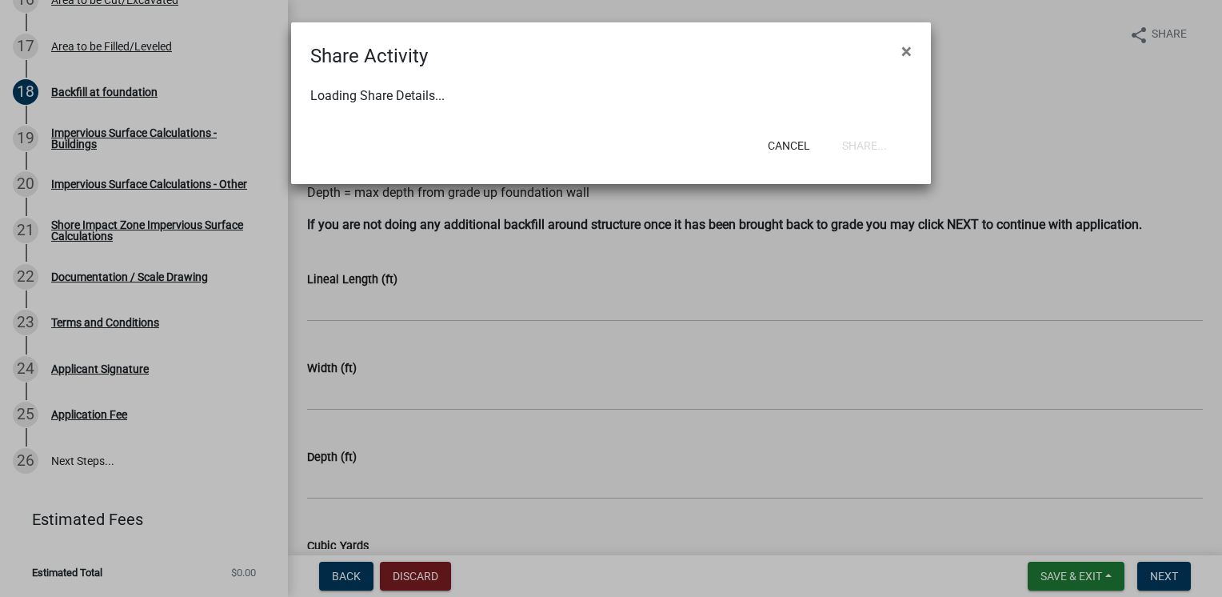
select select "0"
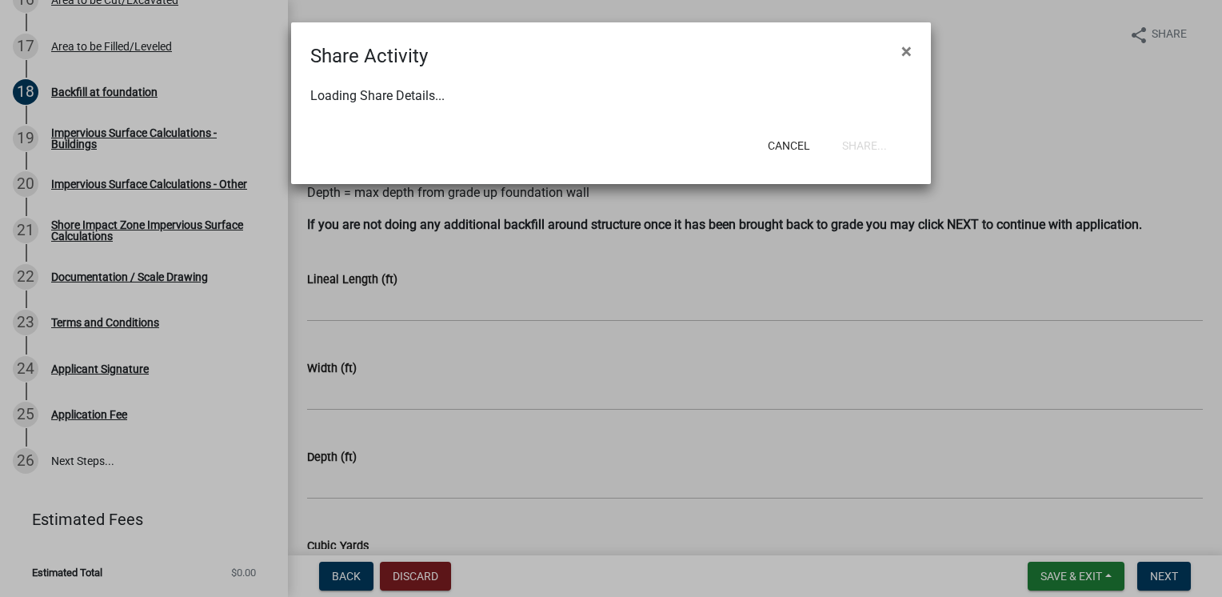
select select "0"
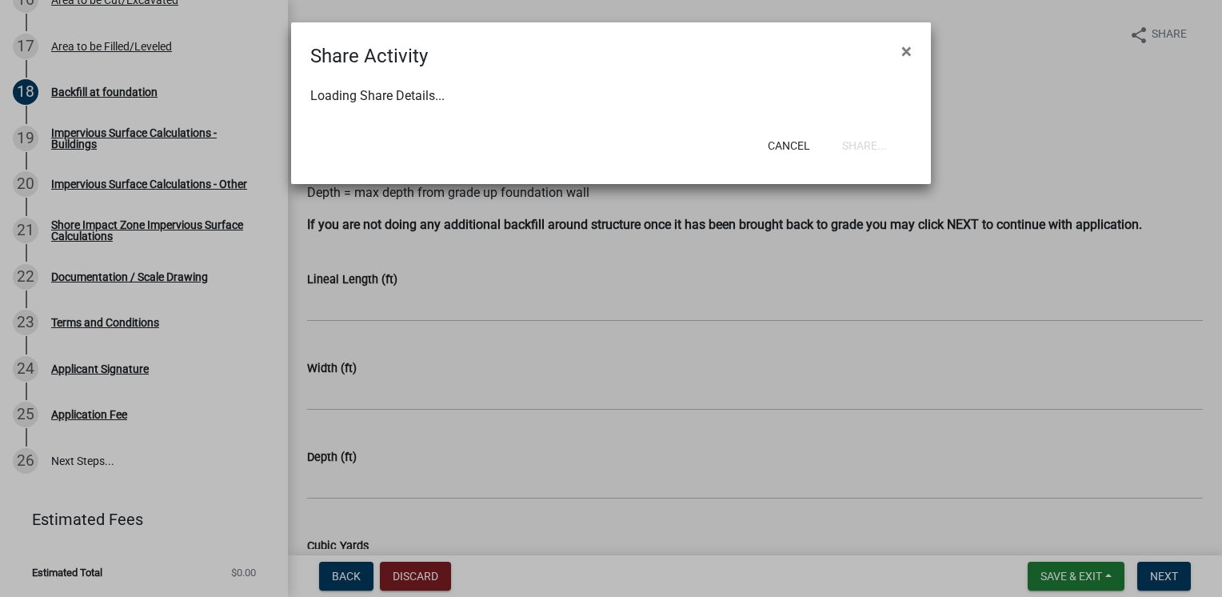
select select "0"
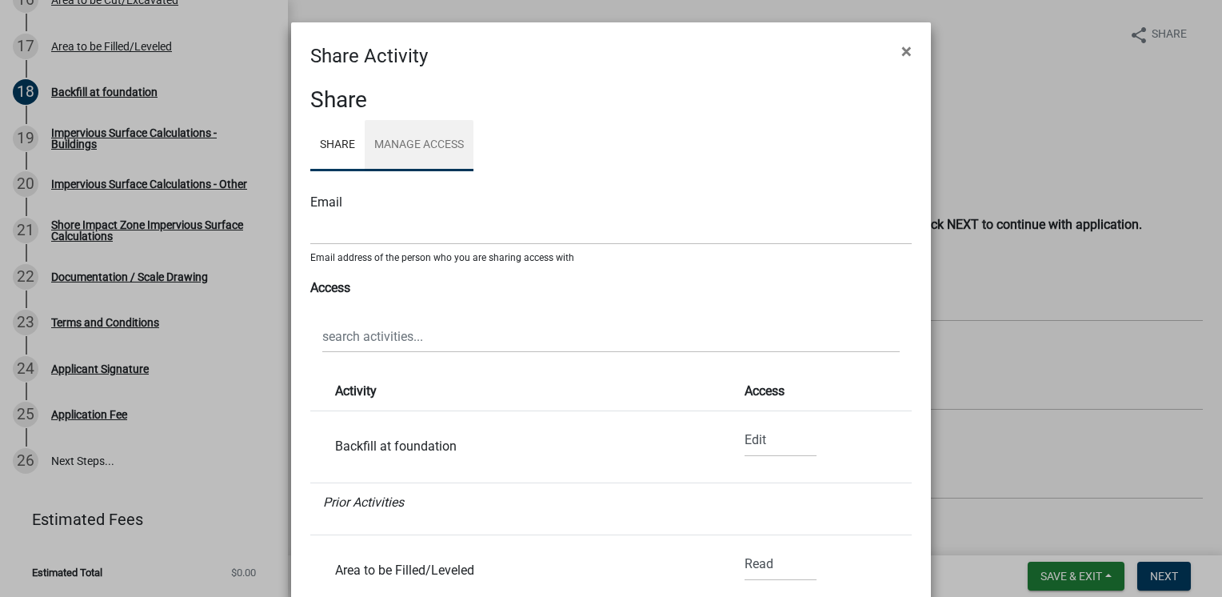
click at [399, 142] on link "Manage Access" at bounding box center [419, 145] width 109 height 51
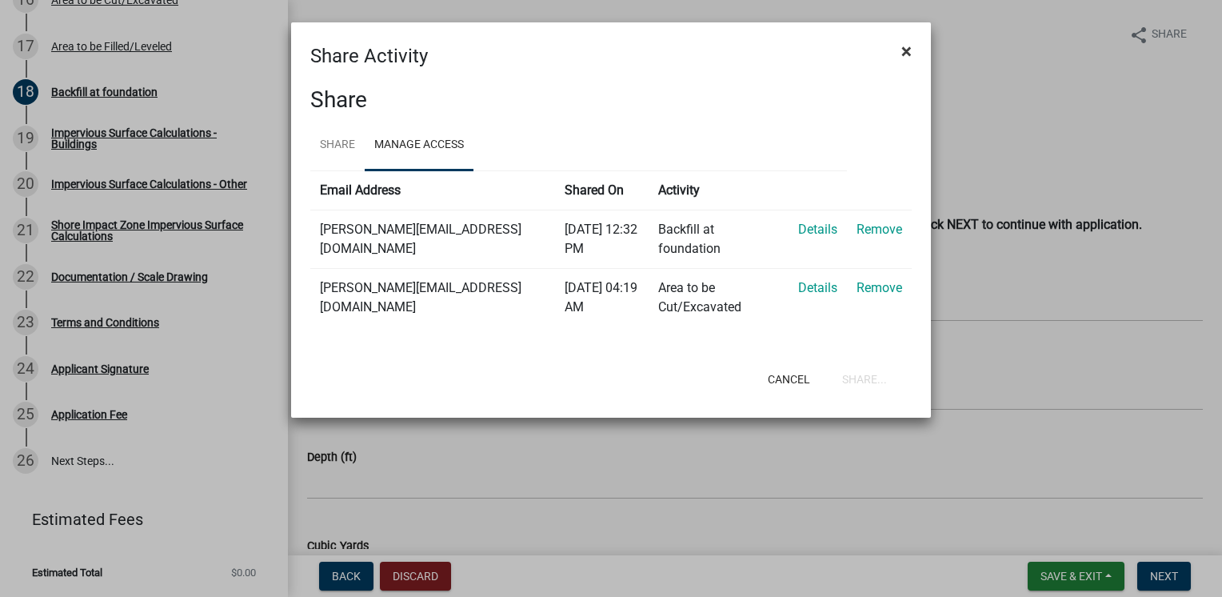
click at [902, 49] on span "×" at bounding box center [906, 51] width 10 height 22
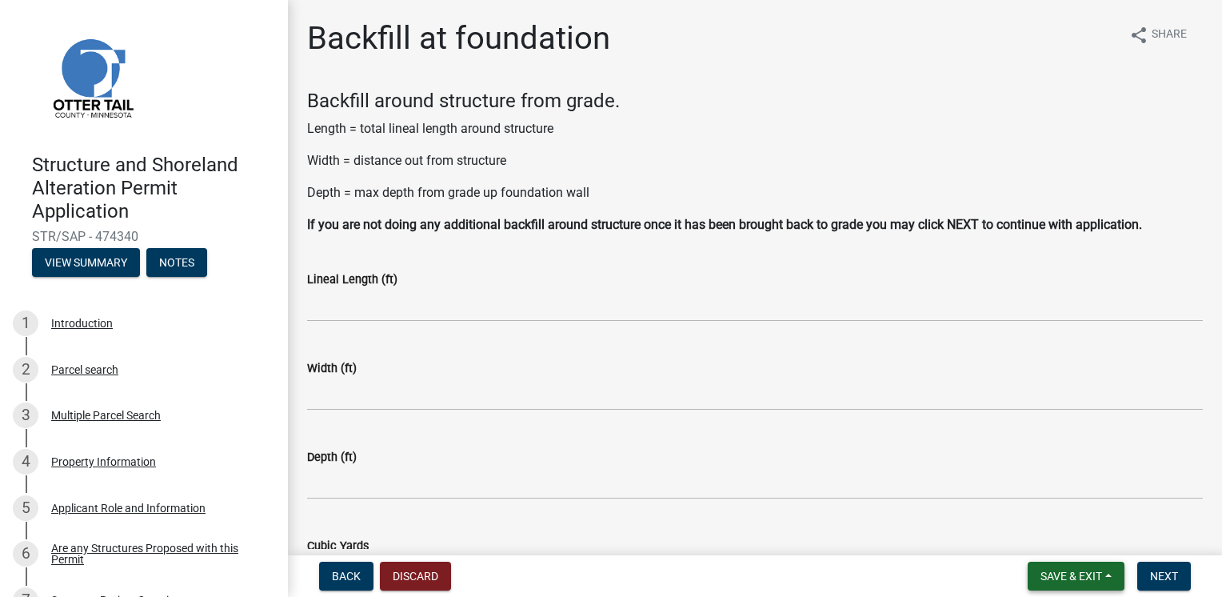
click at [1076, 580] on span "Save & Exit" at bounding box center [1072, 576] width 62 height 13
click at [1053, 532] on button "Save & Exit" at bounding box center [1061, 534] width 128 height 38
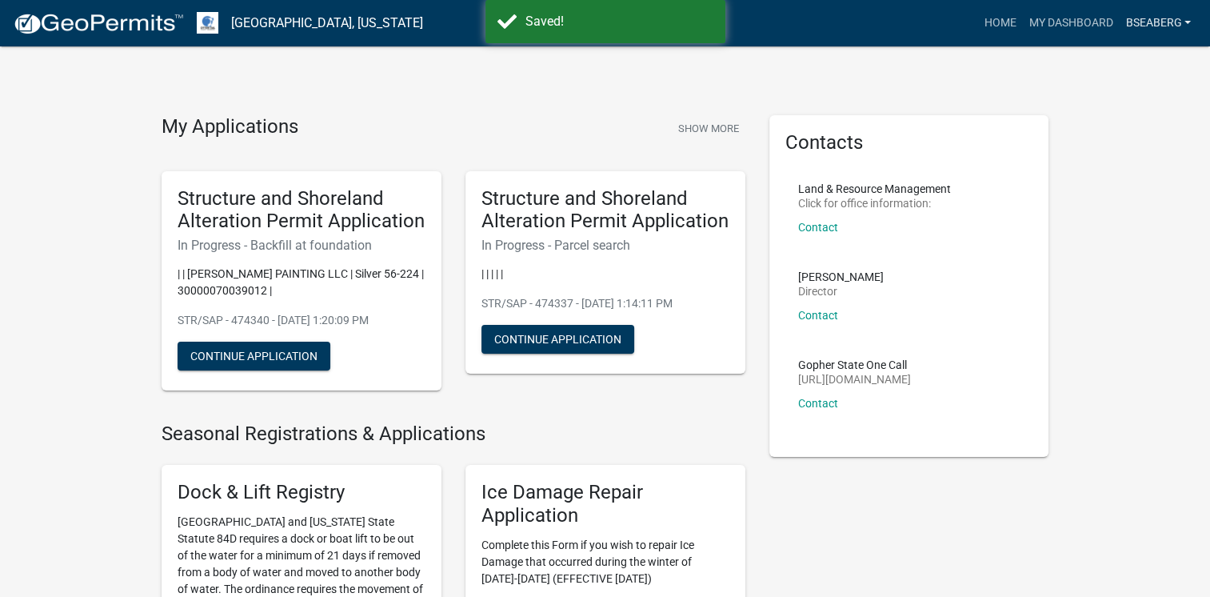
click at [1150, 26] on link "bseaberg" at bounding box center [1158, 23] width 78 height 30
click at [1112, 66] on link "Account" at bounding box center [1133, 65] width 128 height 38
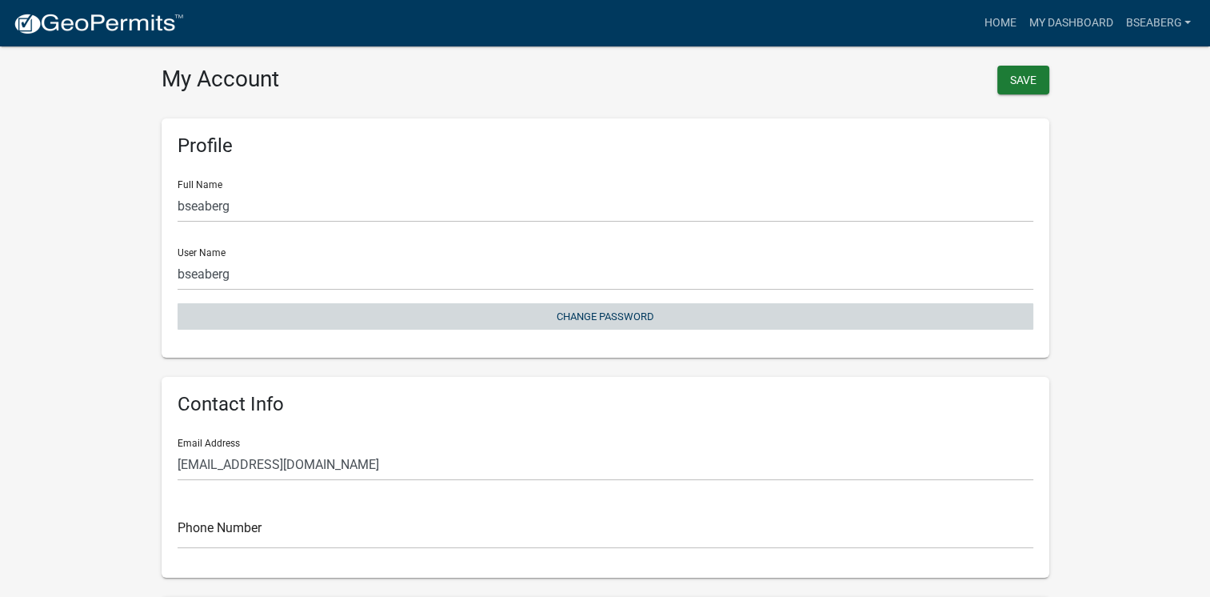
click at [592, 318] on button "Change Password" at bounding box center [606, 316] width 856 height 26
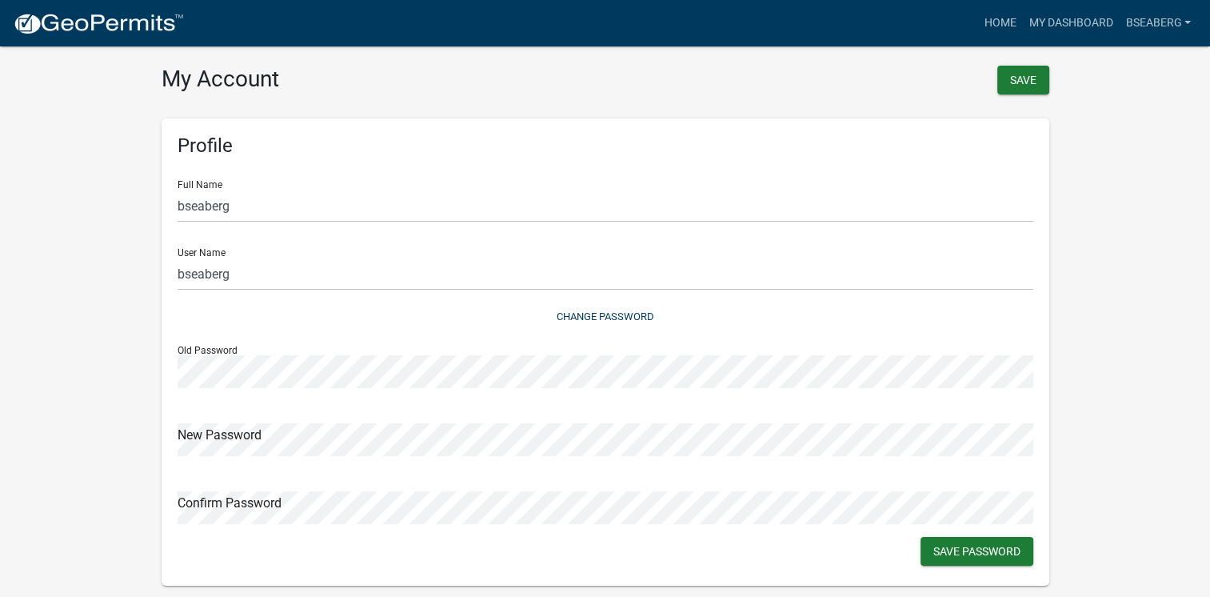
click at [602, 468] on div "Old Password New Password Confirm Password Save Password" at bounding box center [606, 428] width 856 height 191
click at [982, 563] on button "Save Password" at bounding box center [977, 551] width 113 height 29
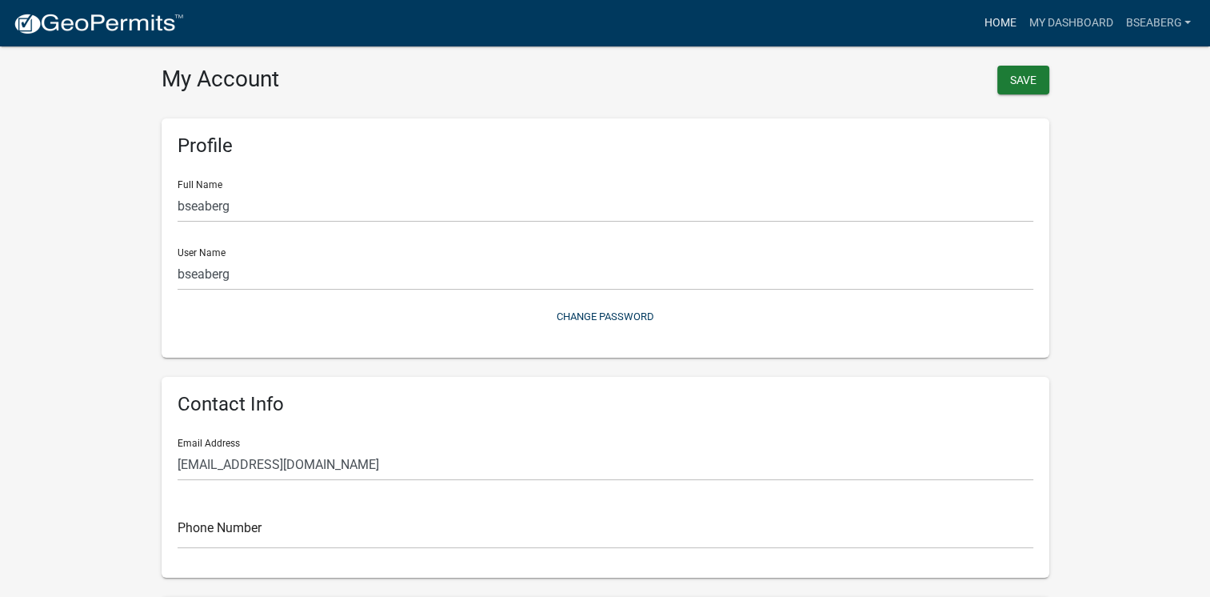
click at [1000, 25] on link "Home" at bounding box center [999, 23] width 45 height 30
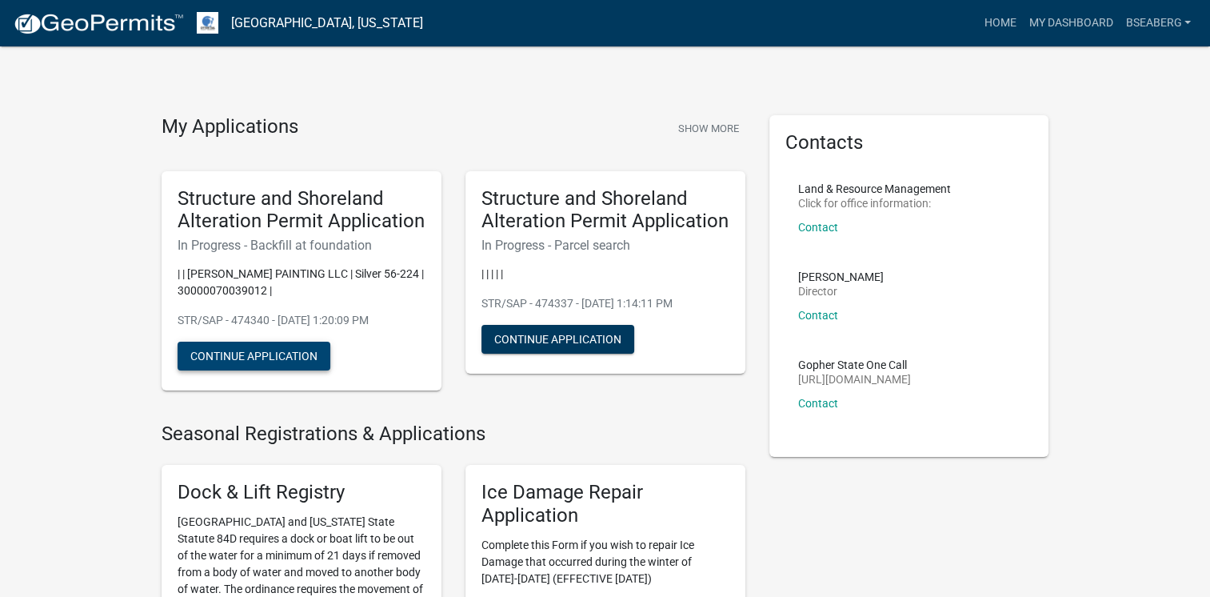
click at [265, 353] on button "Continue Application" at bounding box center [254, 356] width 153 height 29
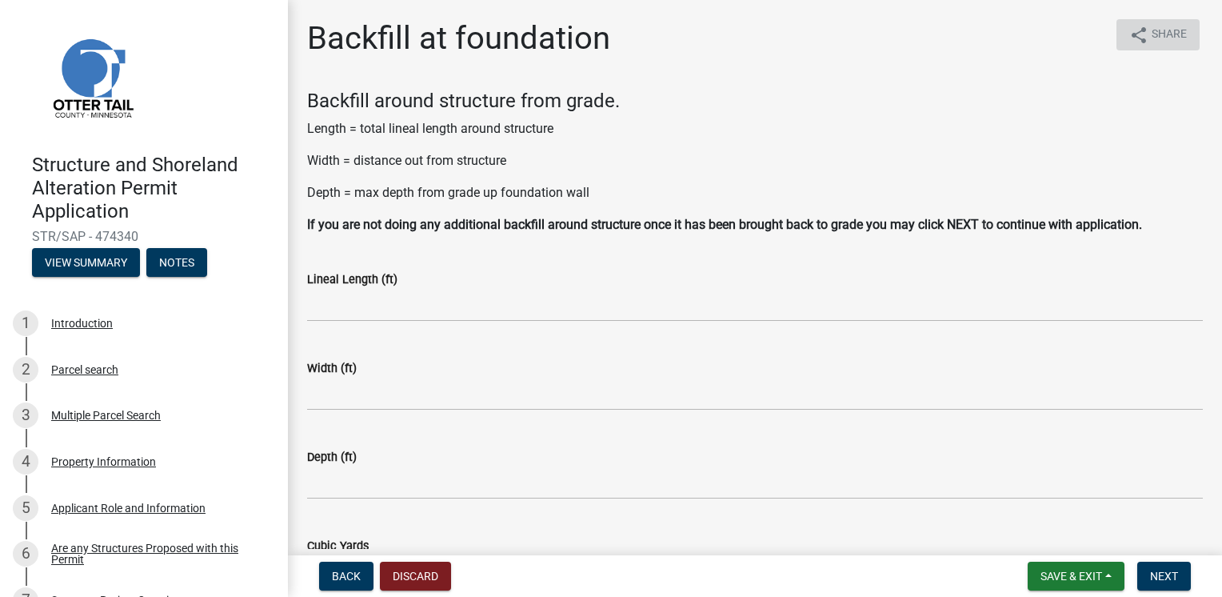
click at [1129, 35] on icon "share" at bounding box center [1138, 35] width 19 height 19
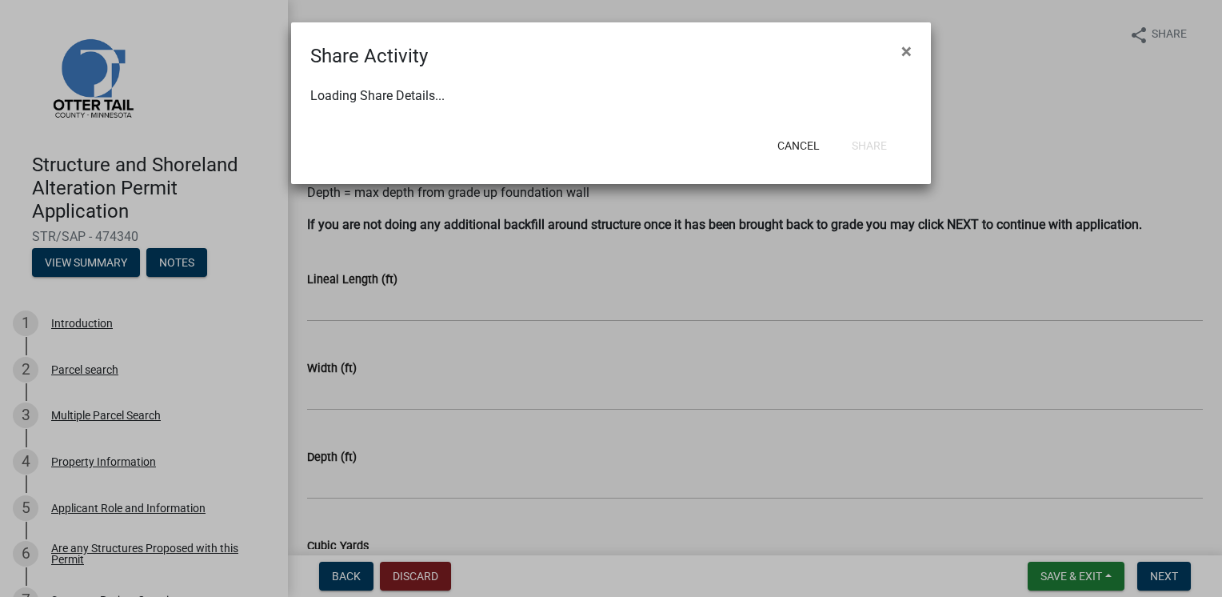
select select "1"
select select "0"
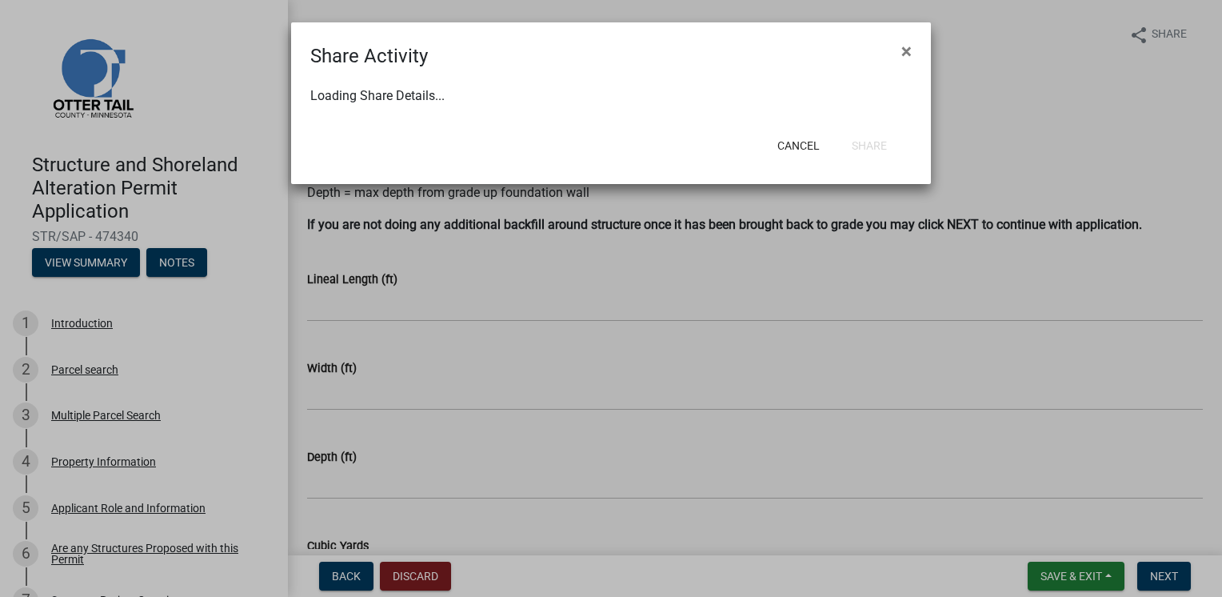
select select "0"
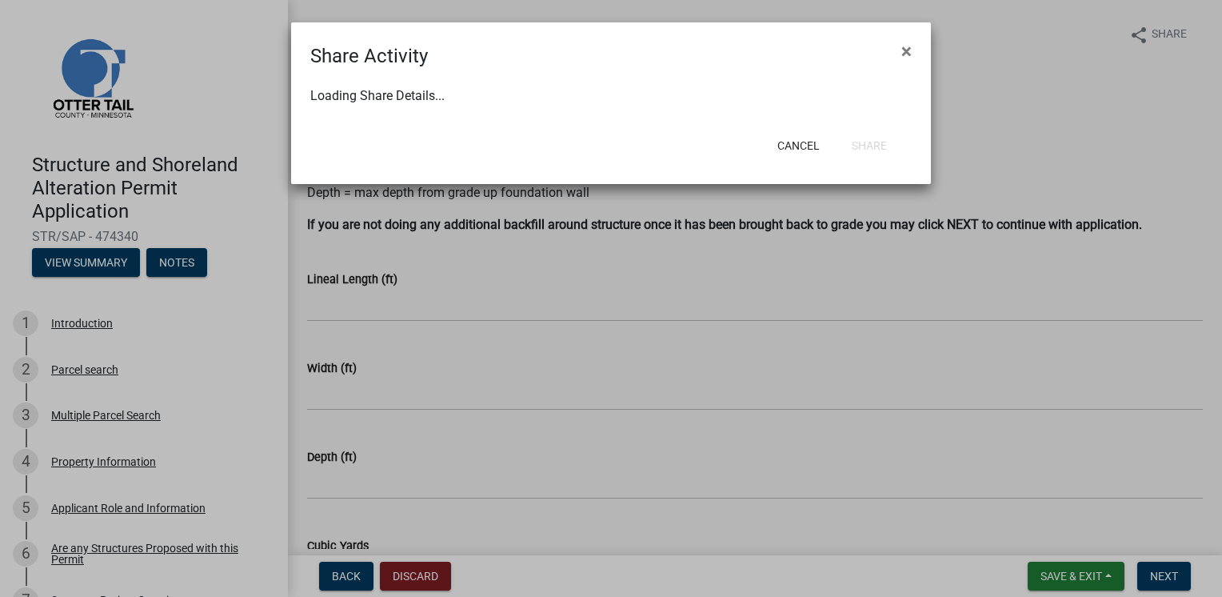
select select "0"
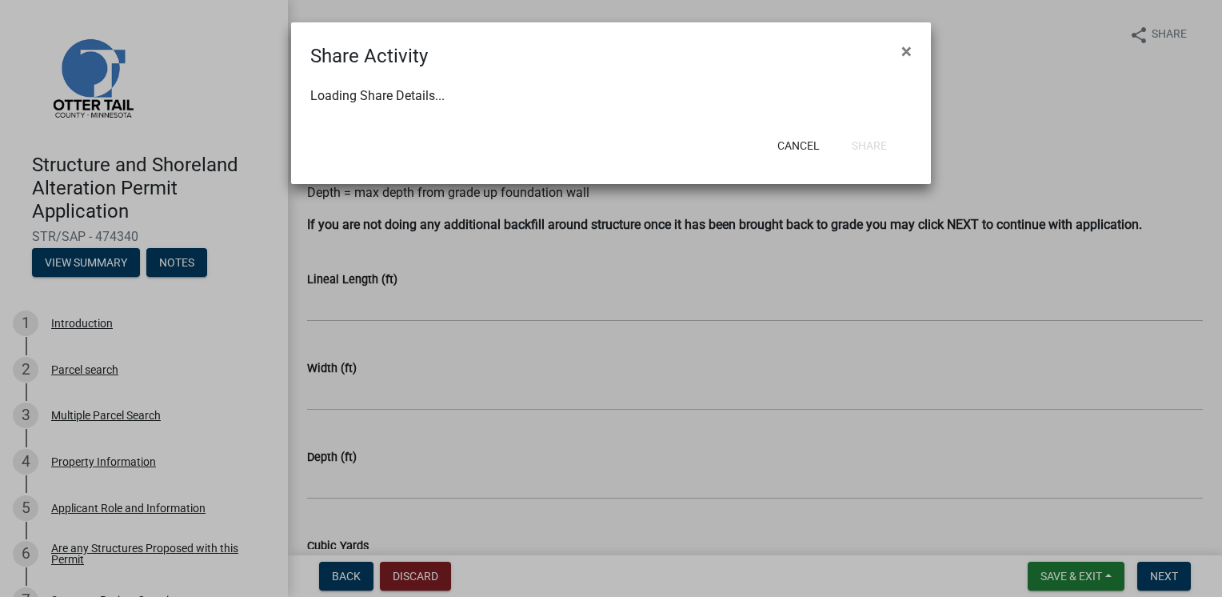
select select "0"
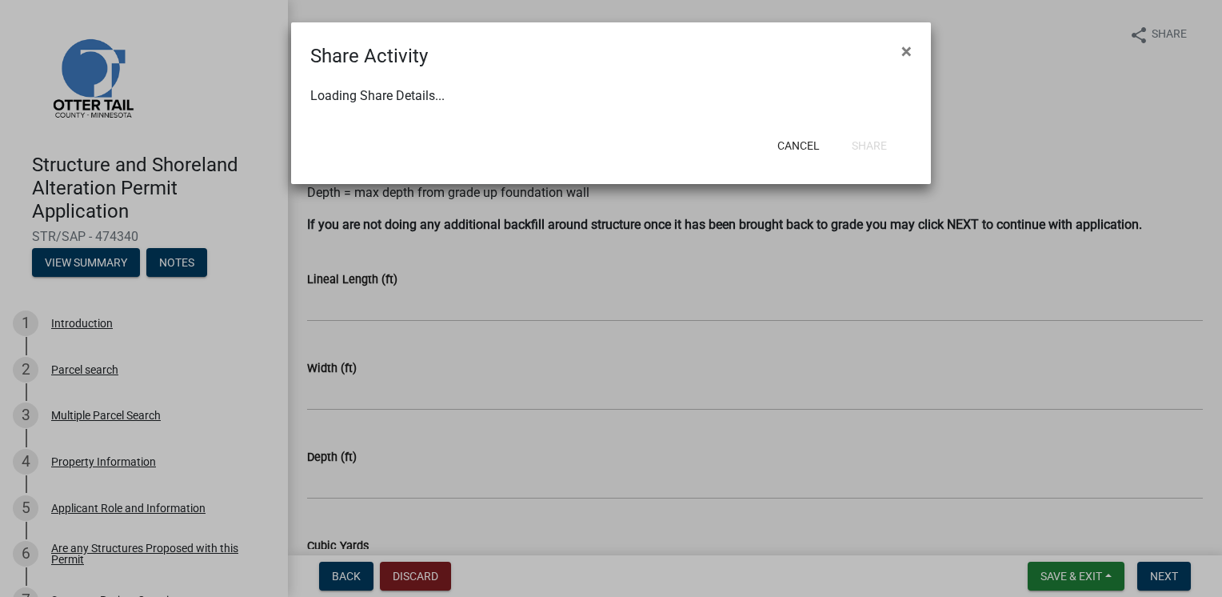
select select "0"
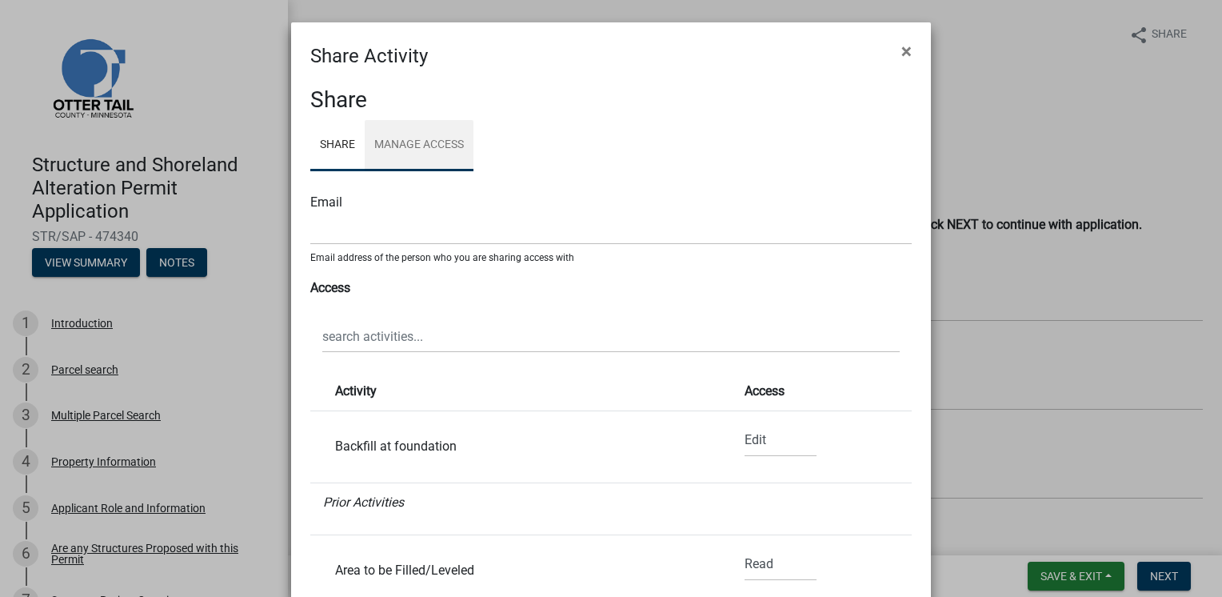
click at [432, 142] on link "Manage Access" at bounding box center [419, 145] width 109 height 51
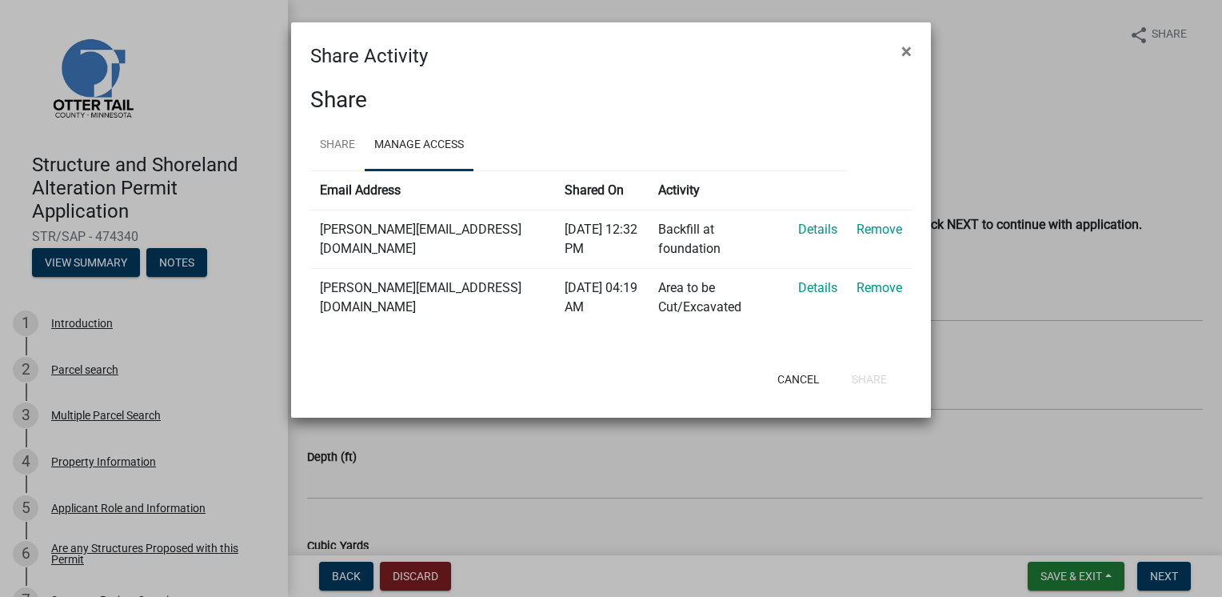
click at [813, 290] on link "Details" at bounding box center [817, 287] width 39 height 15
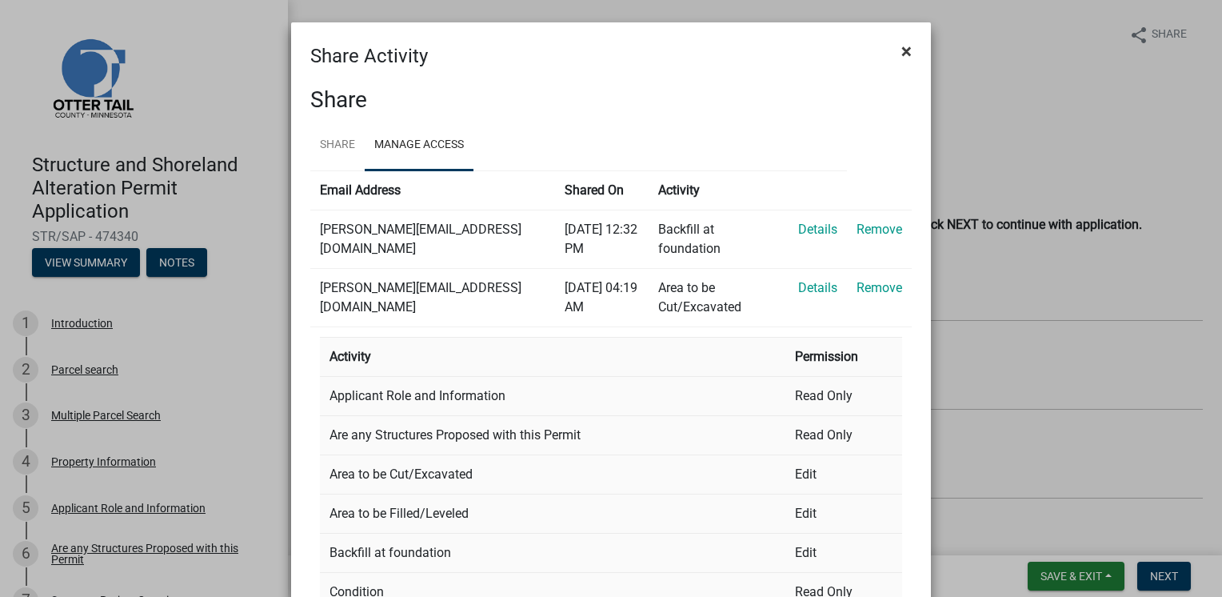
click at [901, 50] on span "×" at bounding box center [906, 51] width 10 height 22
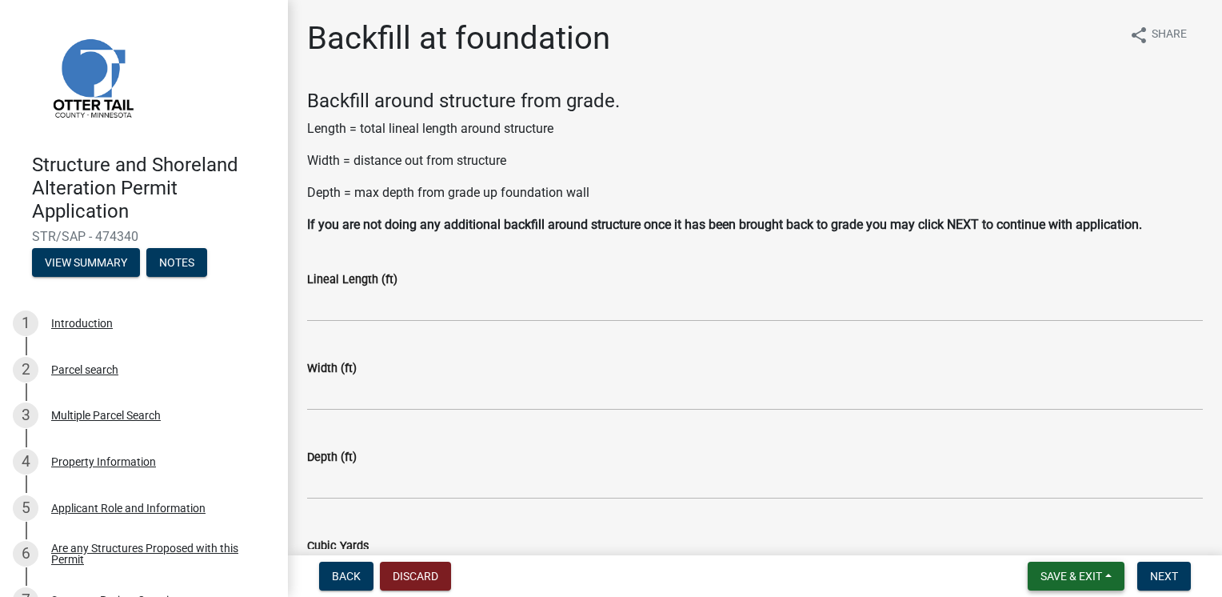
click at [1056, 578] on span "Save & Exit" at bounding box center [1072, 576] width 62 height 13
click at [1053, 535] on button "Save & Exit" at bounding box center [1061, 534] width 128 height 38
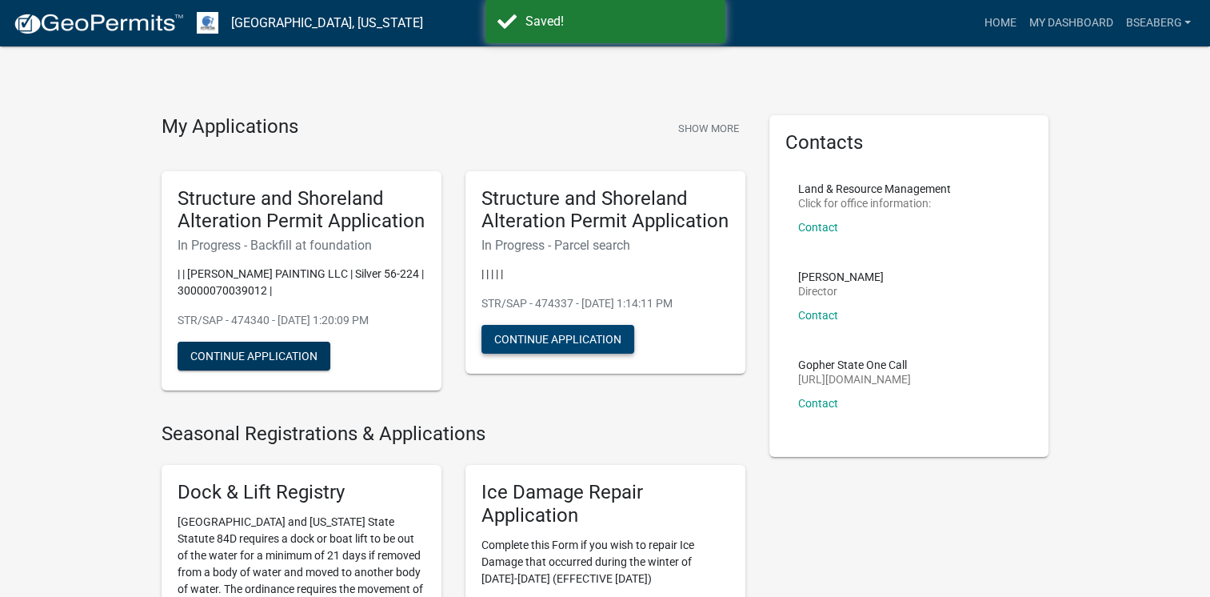
click at [541, 343] on button "Continue Application" at bounding box center [558, 339] width 153 height 29
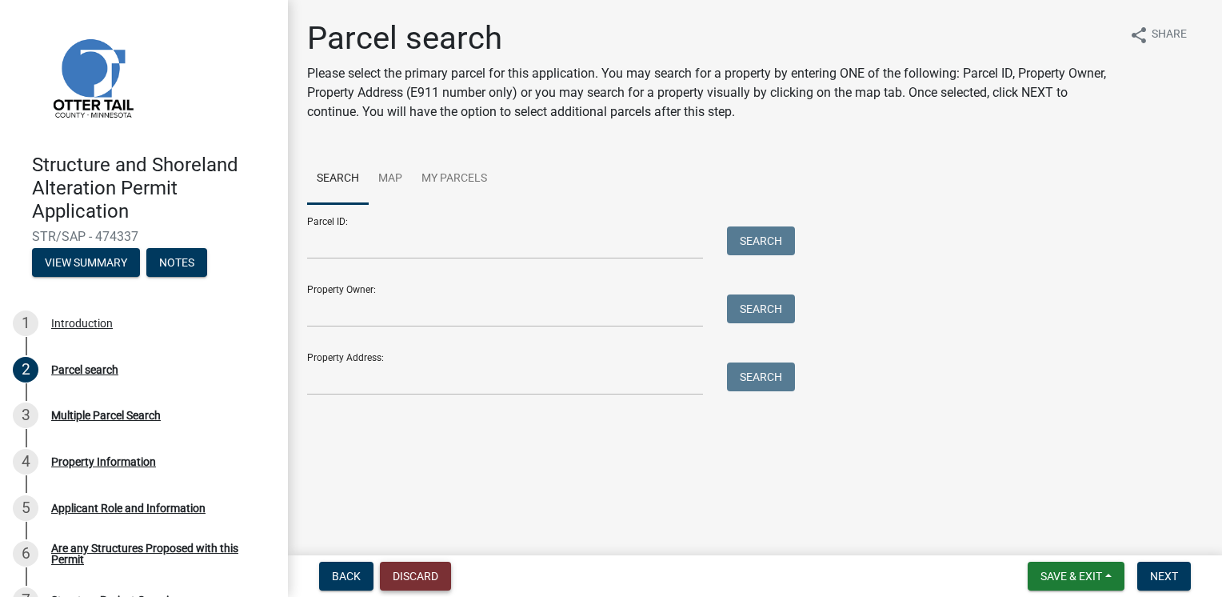
click at [421, 583] on button "Discard" at bounding box center [415, 576] width 71 height 29
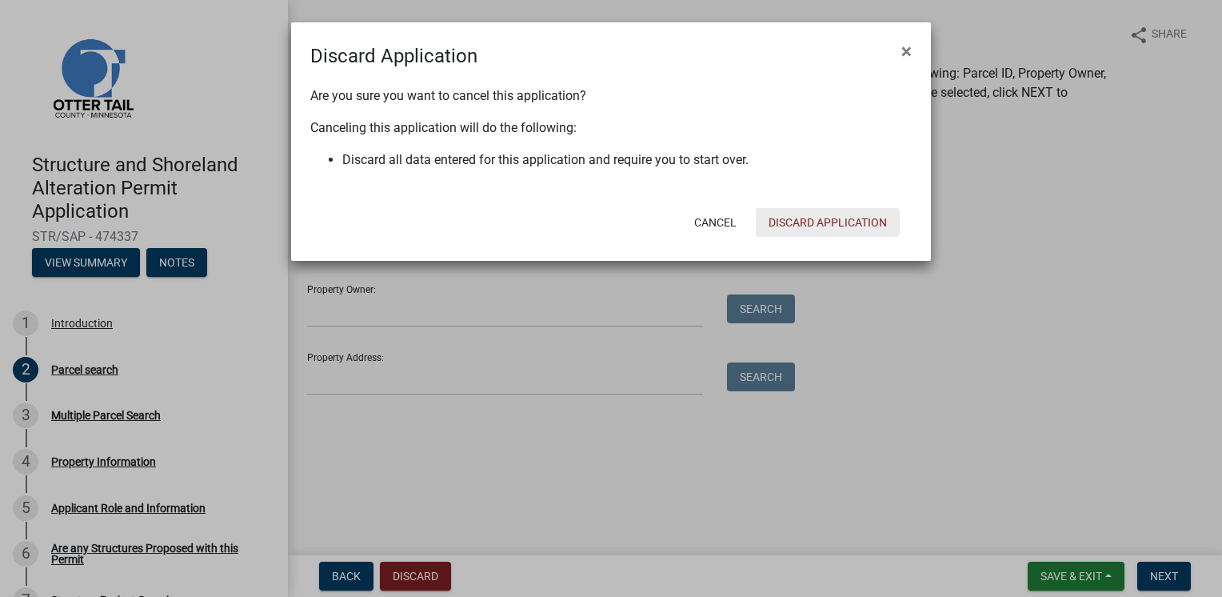
click at [843, 223] on button "Discard Application" at bounding box center [828, 222] width 144 height 29
